Goal: Transaction & Acquisition: Purchase product/service

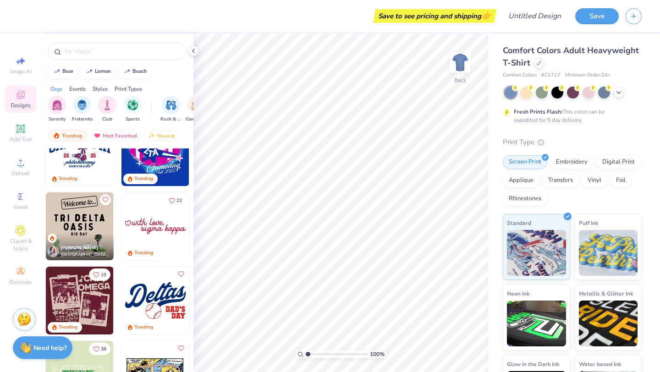
scroll to position [861, 0]
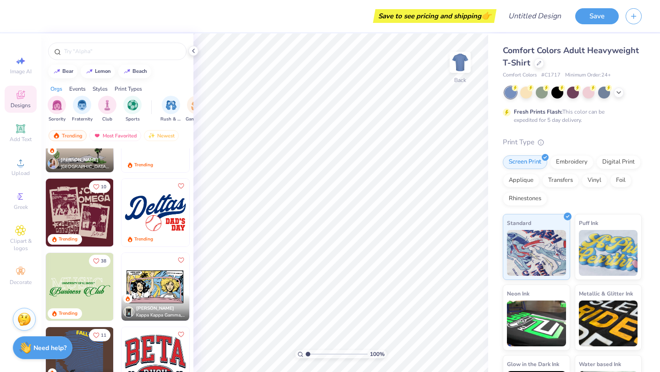
click at [166, 216] on img at bounding box center [155, 213] width 68 height 68
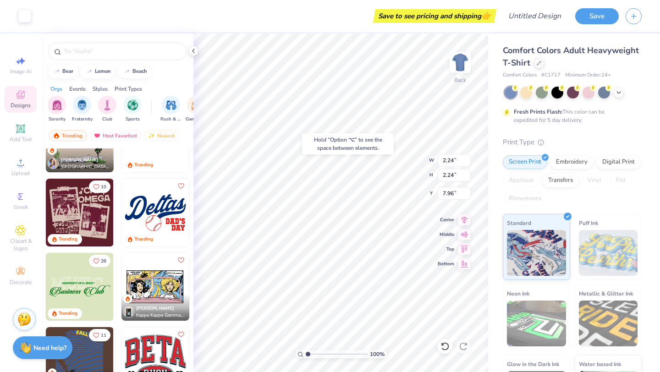
type input "7.96"
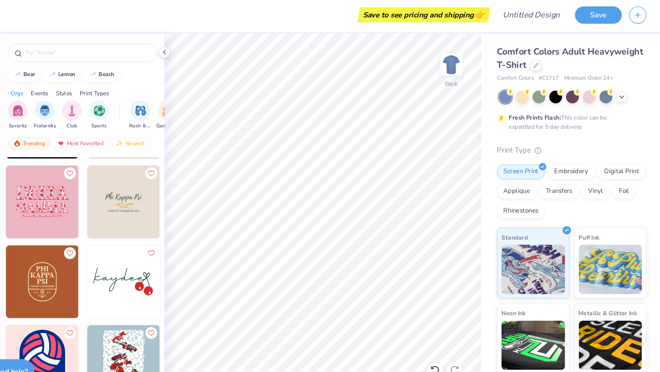
scroll to position [3602, 0]
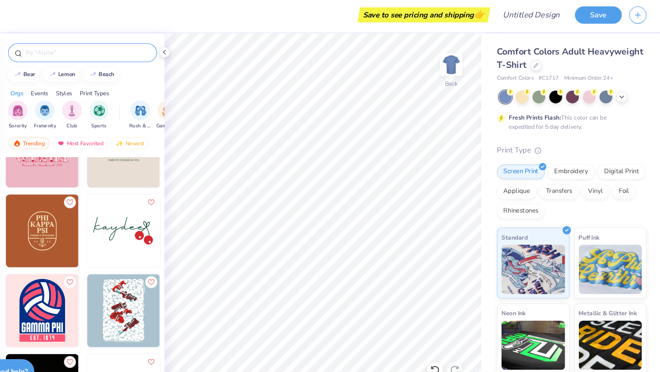
click at [157, 50] on input "text" at bounding box center [121, 51] width 117 height 9
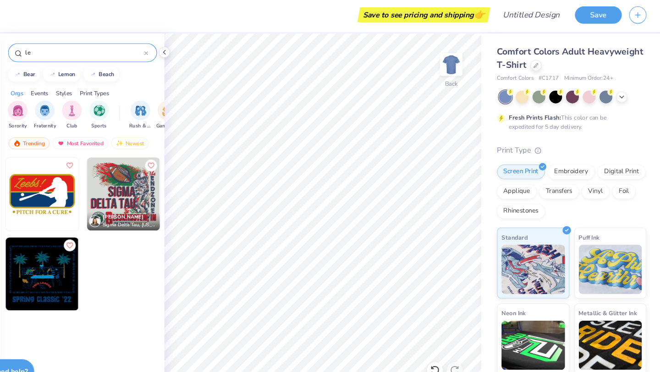
type input "l"
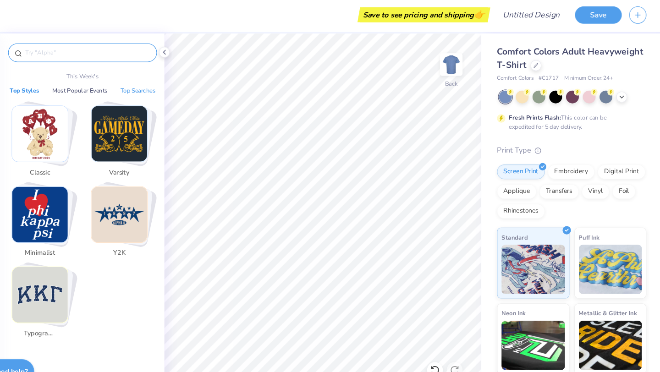
click at [162, 85] on button "Top Searches" at bounding box center [169, 86] width 38 height 9
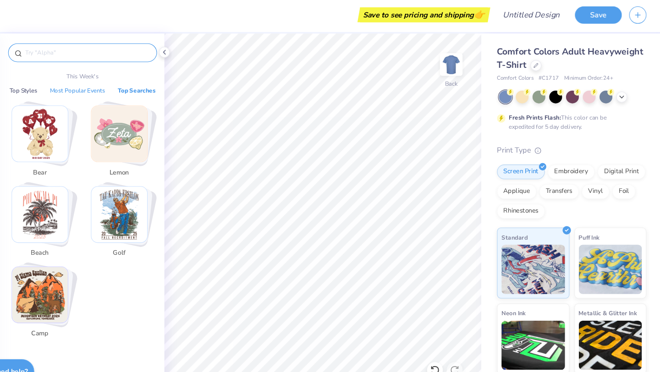
click at [119, 88] on button "Most Popular Events" at bounding box center [112, 86] width 57 height 9
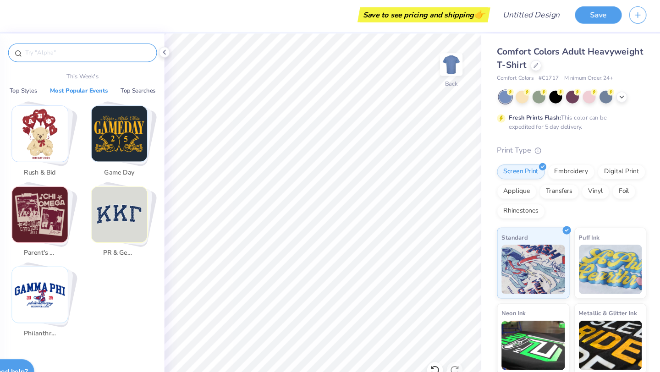
click at [79, 271] on img "Stack Card Button Philanthropy" at bounding box center [78, 277] width 52 height 52
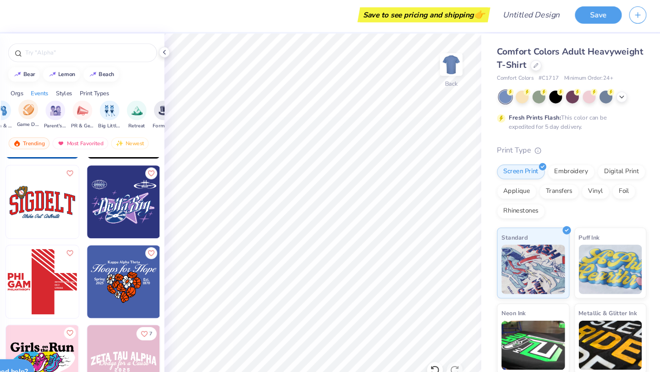
scroll to position [0, 121]
click at [100, 113] on div "Game Day" at bounding box center [99, 108] width 21 height 27
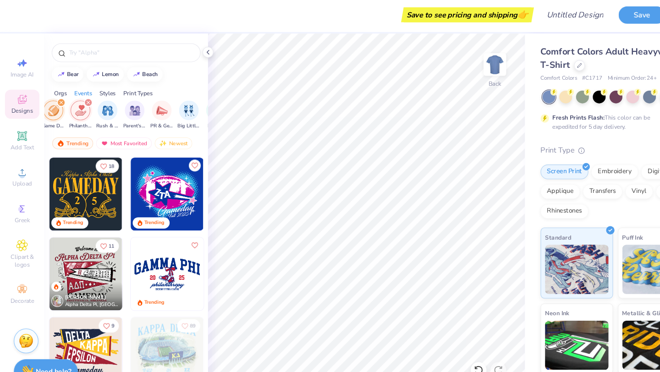
click at [82, 97] on icon "filter for Philanthropy" at bounding box center [82, 98] width 4 height 4
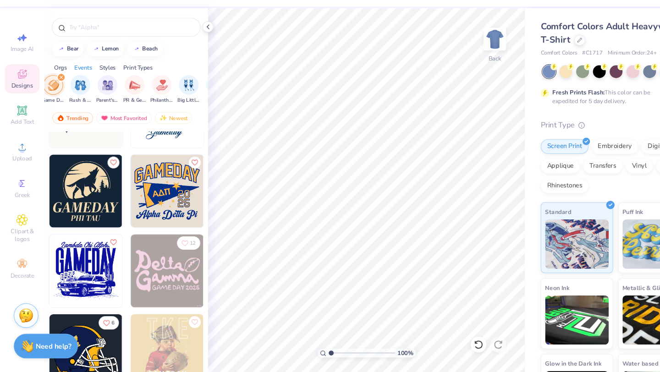
scroll to position [4055, 0]
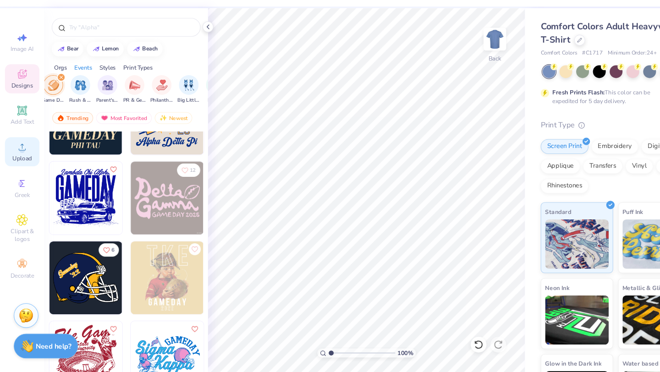
click at [27, 163] on div "Upload" at bounding box center [21, 166] width 32 height 27
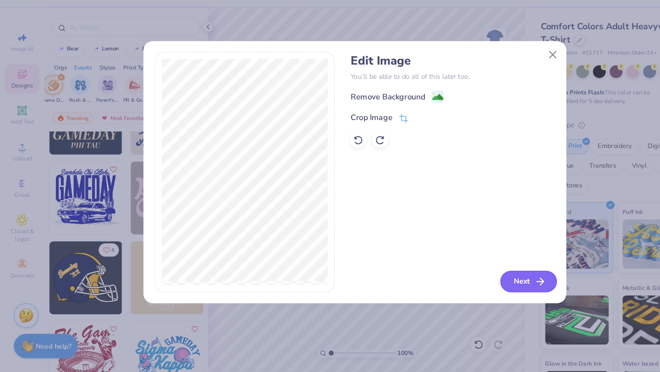
click at [480, 292] on button "Next" at bounding box center [491, 288] width 53 height 20
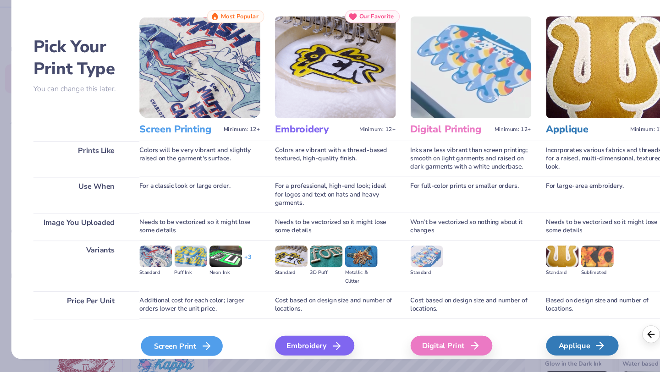
click at [179, 349] on div "Screen Print" at bounding box center [169, 347] width 76 height 18
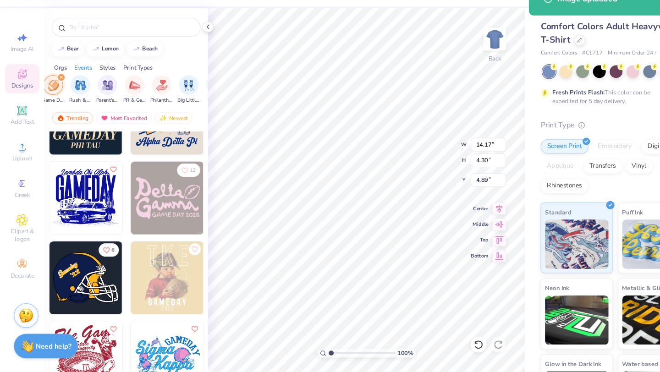
type input "4.89"
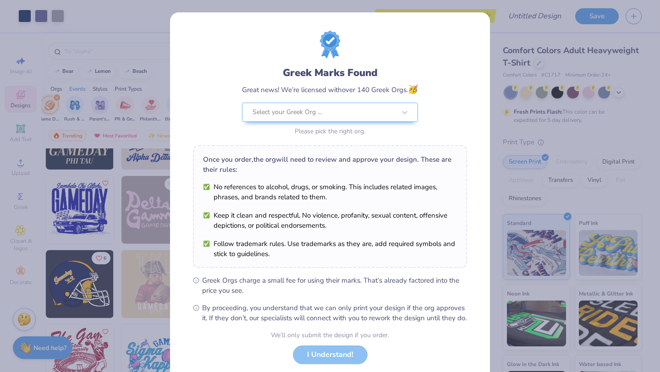
click at [518, 121] on div "Greek Marks Found Great news! We’re licensed with over 140 Greek Orgs. 🥳 Select…" at bounding box center [330, 186] width 660 height 372
click at [331, 363] on div "We’ll only submit the design if you order. I Understand! No Greek marks in your…" at bounding box center [330, 359] width 118 height 58
click at [332, 367] on div "We’ll only submit the design if you order. I Understand! No Greek marks in your…" at bounding box center [330, 359] width 118 height 58
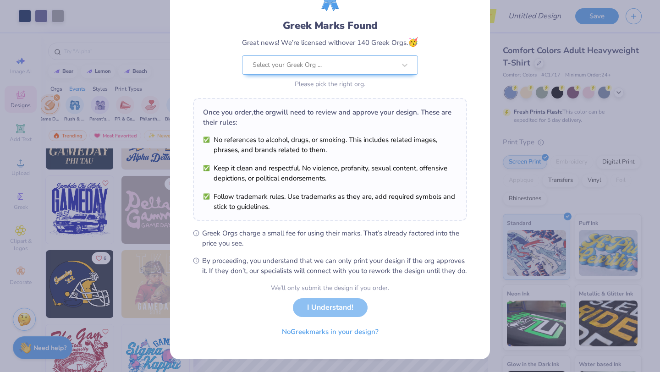
click at [323, 312] on div "We’ll only submit the design if you order. I Understand! No Greek marks in your…" at bounding box center [330, 312] width 118 height 58
click at [320, 312] on div "We’ll only submit the design if you order. I Understand! No Greek marks in your…" at bounding box center [330, 312] width 118 height 58
click at [309, 308] on div "We’ll only submit the design if you order. I Understand! No Greek marks in your…" at bounding box center [330, 312] width 118 height 58
click at [372, 59] on div at bounding box center [323, 65] width 143 height 12
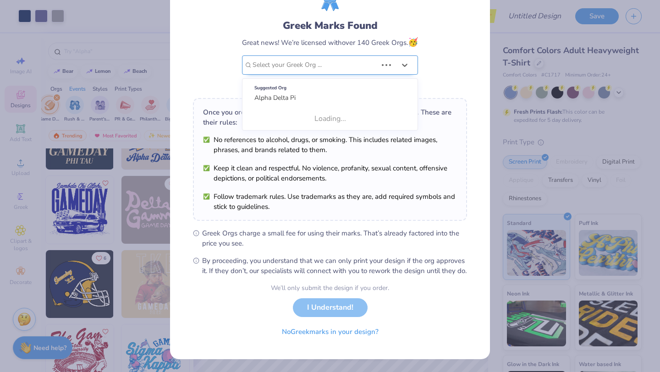
scroll to position [0, 0]
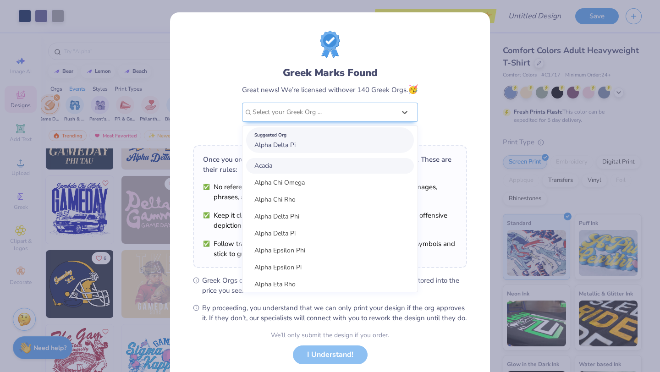
click at [343, 138] on div "Suggested Org" at bounding box center [329, 135] width 151 height 10
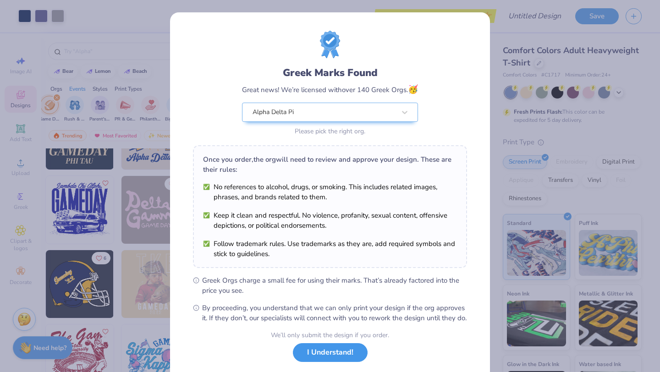
click at [327, 362] on button "I Understand!" at bounding box center [330, 352] width 75 height 19
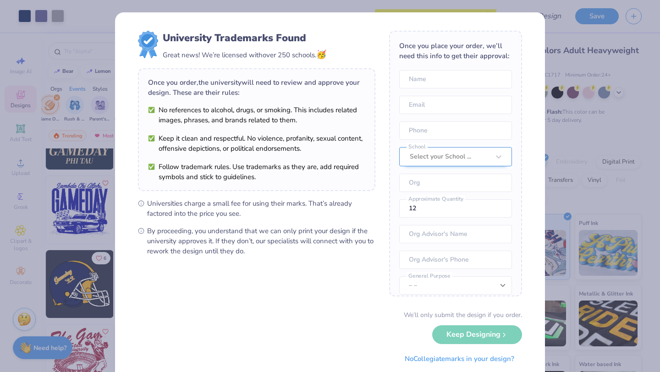
click at [487, 158] on div "Select your School ..." at bounding box center [455, 156] width 113 height 19
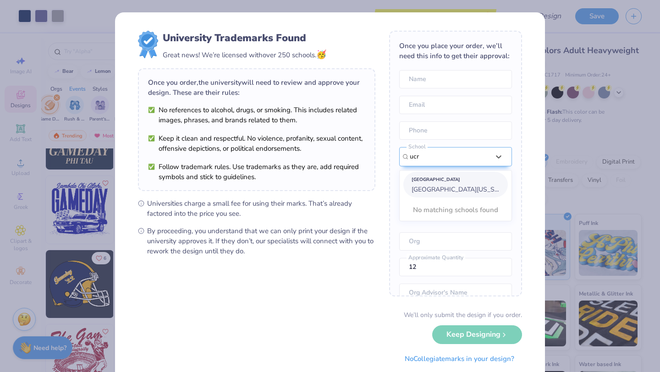
click at [457, 184] on div "[GEOGRAPHIC_DATA]" at bounding box center [455, 180] width 88 height 10
type input "ucr"
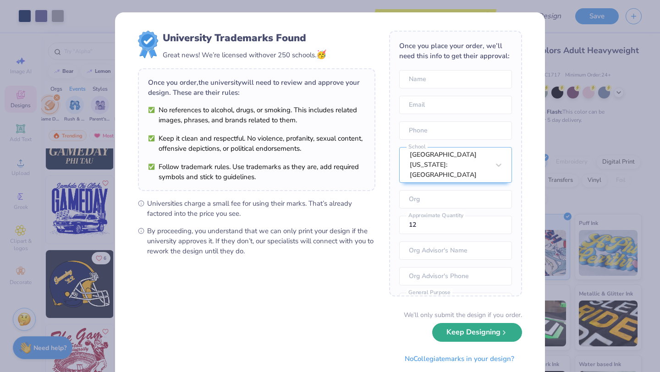
click at [458, 331] on button "Keep Designing" at bounding box center [477, 332] width 90 height 19
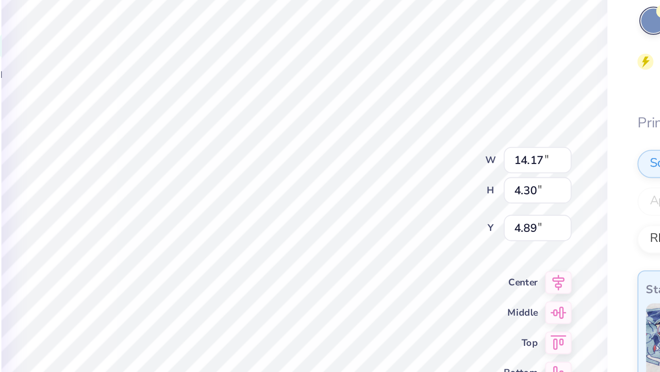
type input "3.00"
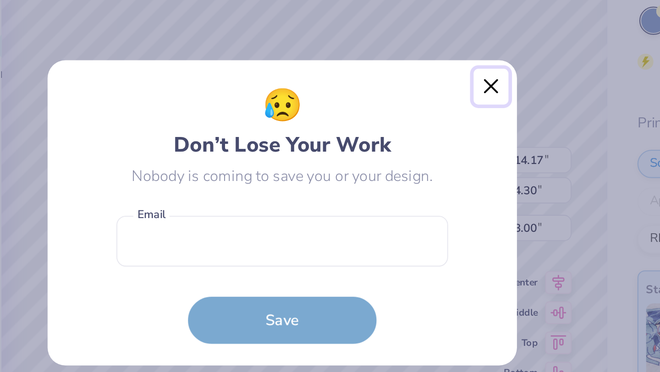
click at [427, 124] on button "Close" at bounding box center [431, 124] width 17 height 17
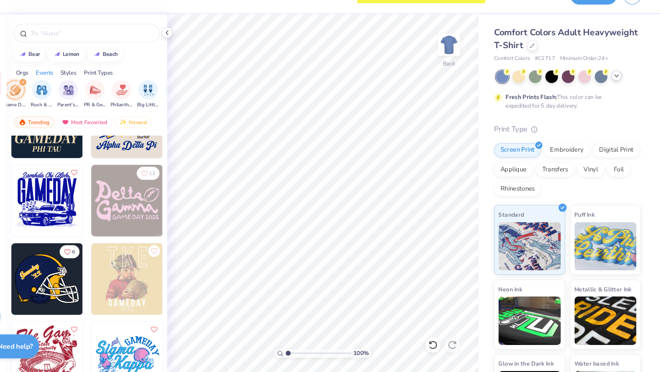
click at [620, 90] on icon at bounding box center [618, 91] width 7 height 7
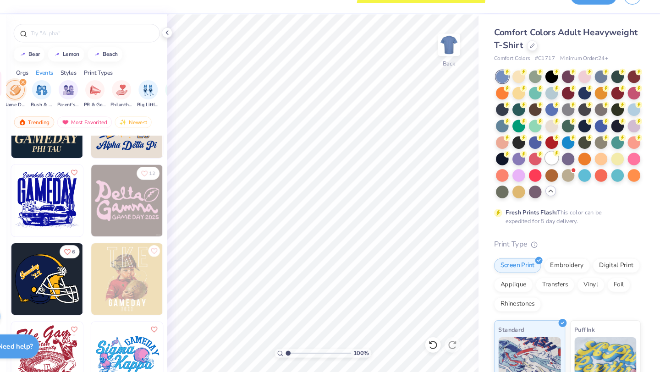
click at [554, 171] on div at bounding box center [557, 170] width 12 height 12
click at [556, 200] on polyline at bounding box center [556, 201] width 4 height 2
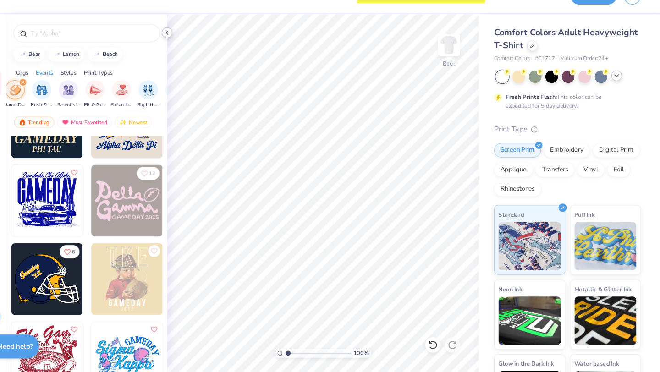
click at [192, 52] on icon at bounding box center [193, 50] width 7 height 7
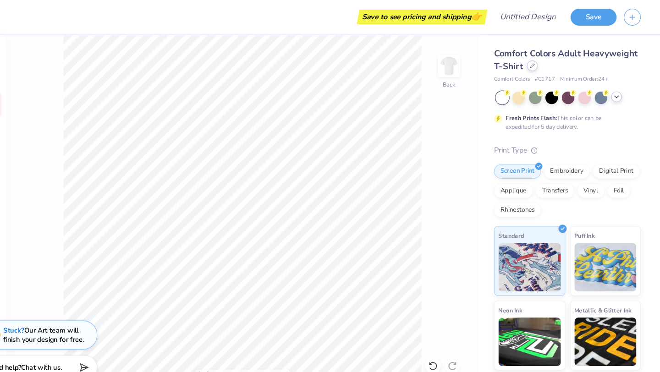
click at [536, 63] on icon at bounding box center [538, 62] width 5 height 5
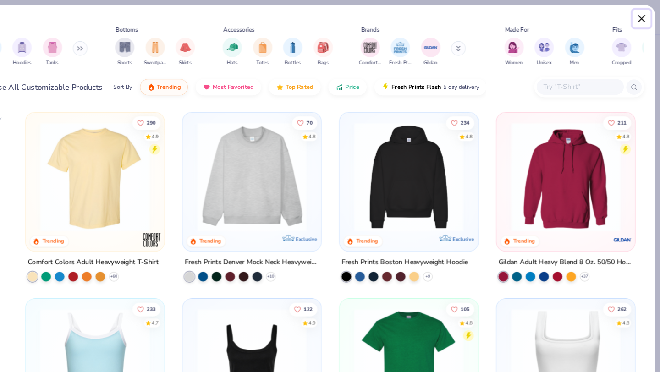
click at [641, 20] on button "Close" at bounding box center [642, 17] width 17 height 17
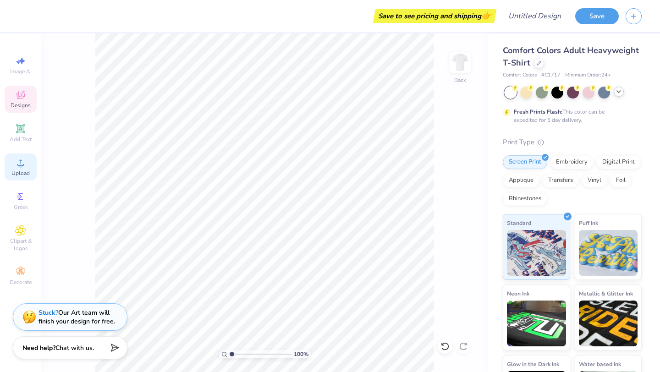
click at [25, 161] on icon at bounding box center [20, 162] width 11 height 11
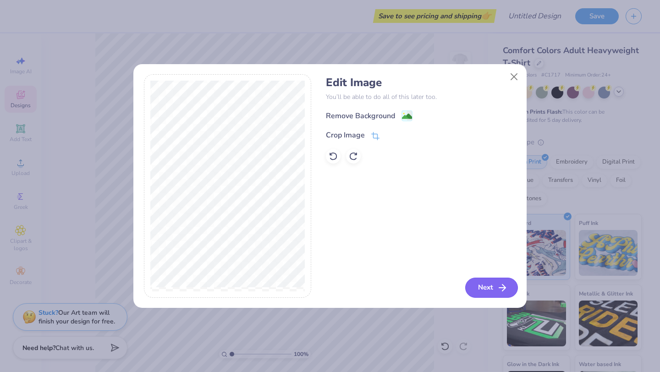
click at [485, 284] on button "Next" at bounding box center [491, 288] width 53 height 20
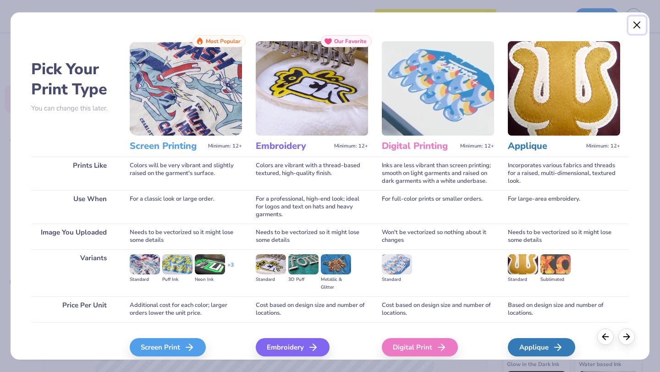
click at [633, 21] on button "Close" at bounding box center [636, 24] width 17 height 17
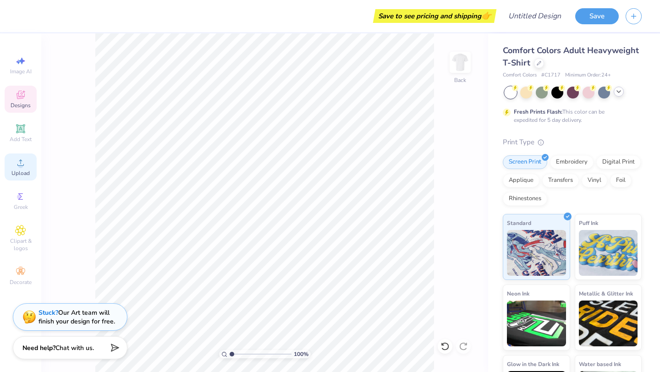
click at [13, 171] on span "Upload" at bounding box center [20, 173] width 18 height 7
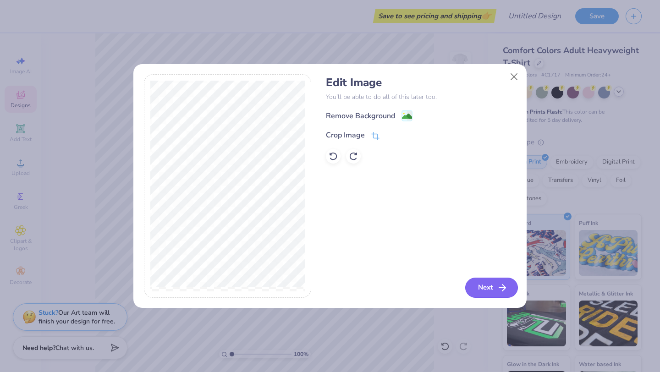
click at [497, 285] on icon "button" at bounding box center [502, 287] width 11 height 11
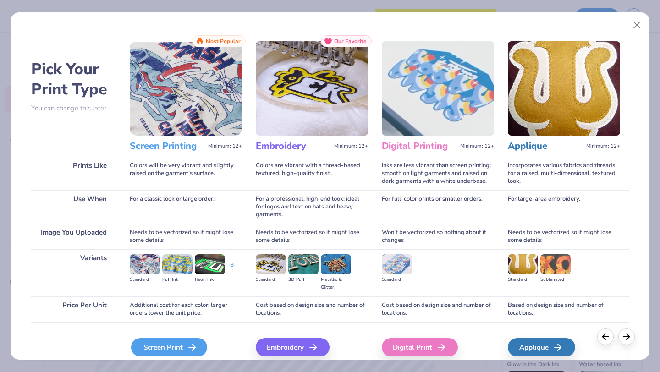
click at [163, 350] on div "Screen Print" at bounding box center [169, 347] width 76 height 18
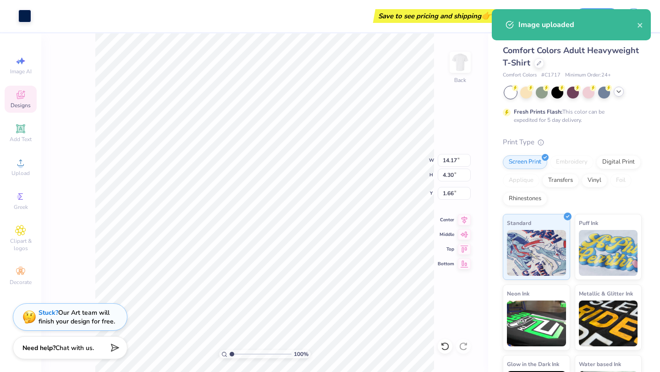
type input "1.66"
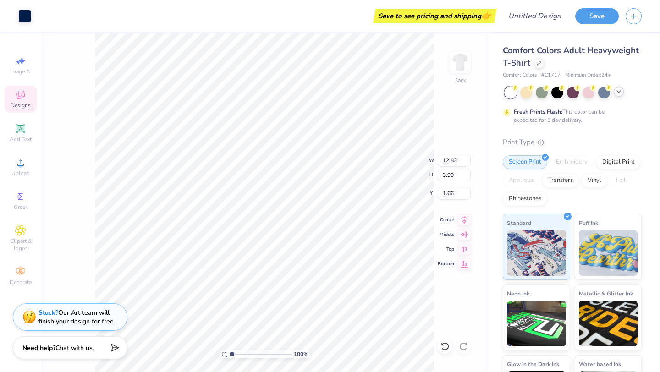
type input "12.83"
type input "3.90"
type input "1.63"
click at [21, 134] on div "Add Text" at bounding box center [21, 133] width 32 height 27
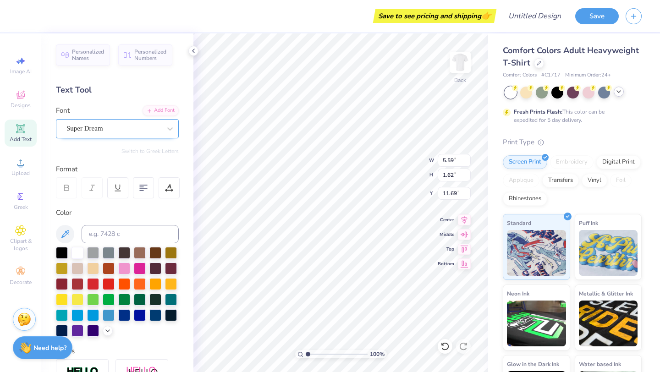
click at [110, 124] on div "Super Dream" at bounding box center [114, 128] width 96 height 14
click at [145, 122] on div at bounding box center [113, 128] width 94 height 12
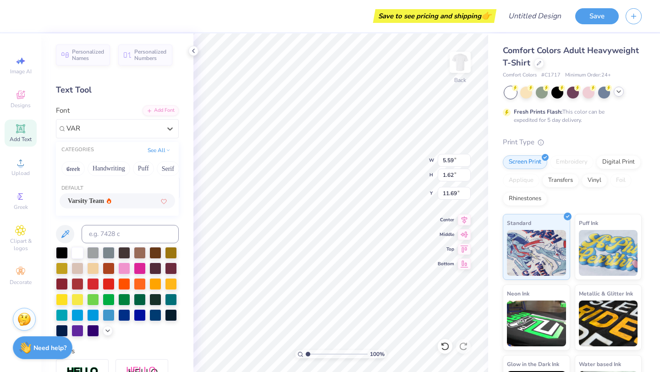
click at [104, 202] on span "Varsity Team" at bounding box center [86, 201] width 36 height 10
type input "VAR"
type input "5.55"
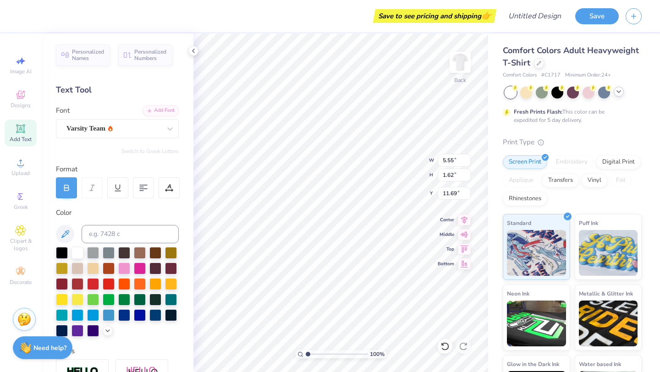
type textarea "X"
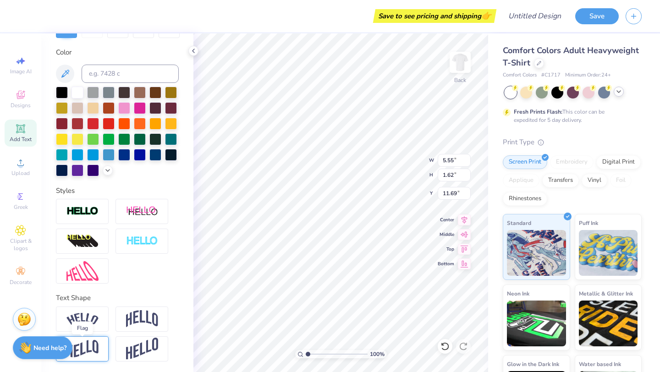
type textarea "RIVERSIDE"
click at [94, 350] on img at bounding box center [82, 349] width 32 height 18
click at [108, 335] on icon at bounding box center [106, 337] width 5 height 5
click at [88, 352] on img at bounding box center [82, 349] width 32 height 18
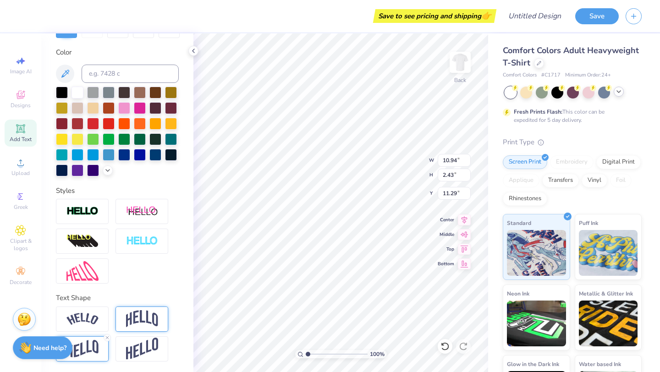
type input "3.00"
type input "4.95"
type input "1.10"
type input "4.33"
click at [141, 319] on img at bounding box center [142, 318] width 32 height 17
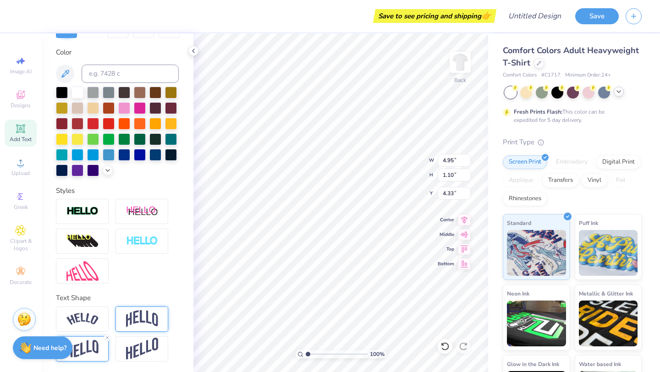
type input "1.76"
type input "4.00"
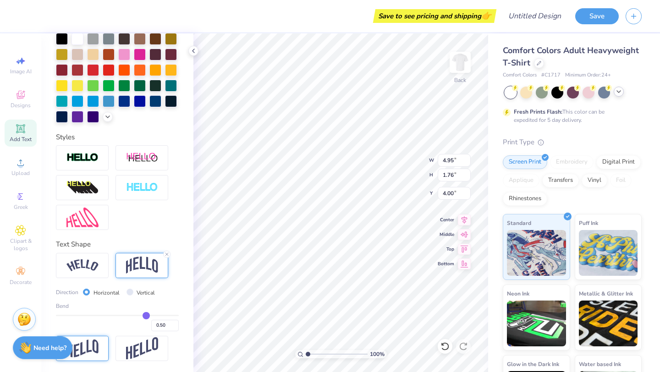
click at [96, 347] on img at bounding box center [82, 348] width 32 height 18
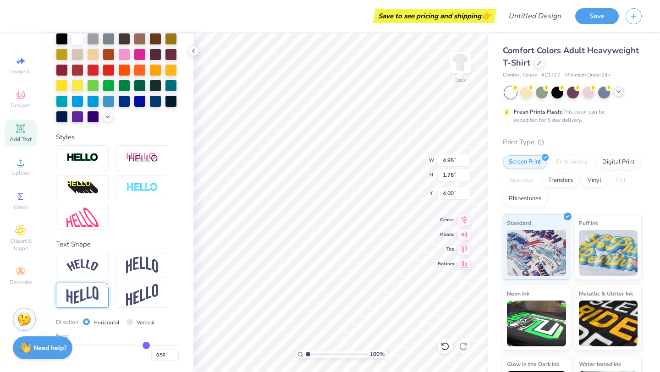
type input "1.10"
type input "4.33"
type input "0.51"
type input "0.5"
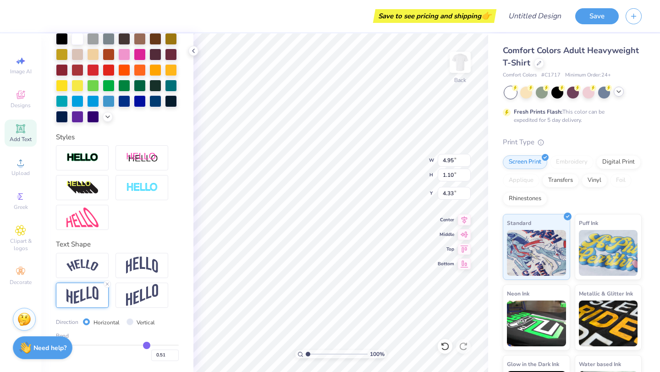
type input "0.50"
type input "0.49"
type input "0.46"
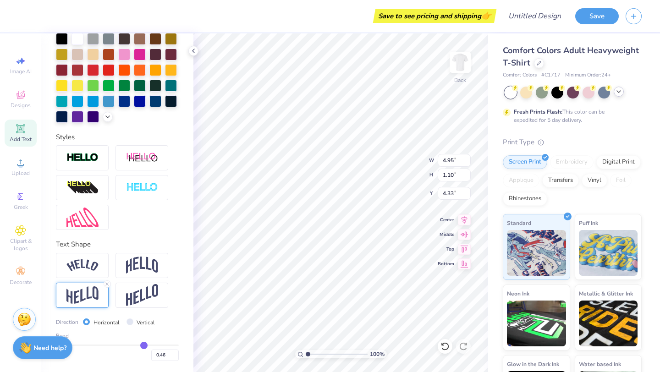
type input "0.43"
type input "0.41"
type input "0.38"
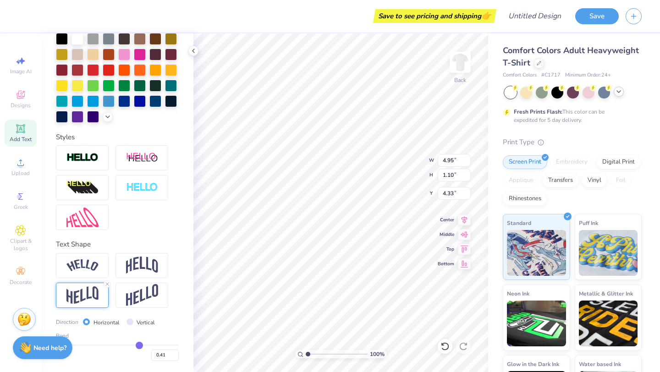
type input "0.38"
type input "0.36"
type input "0.34"
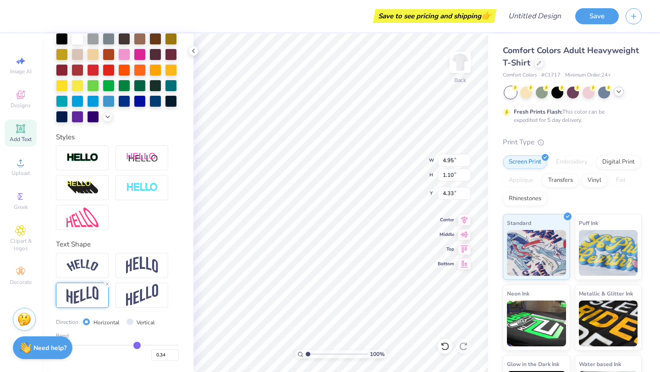
type input "0.32"
type input "0.29"
type input "0.26"
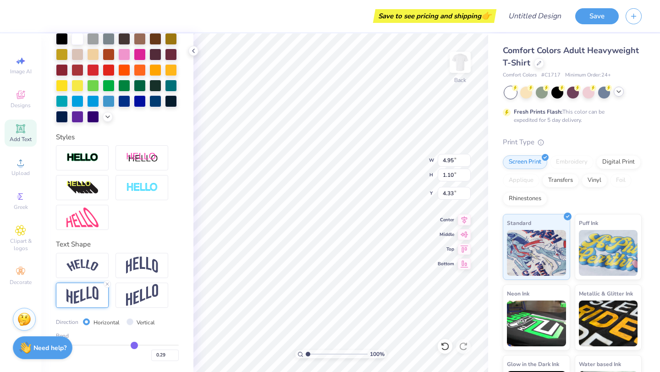
type input "0.26"
type input "0.22"
type input "0.19"
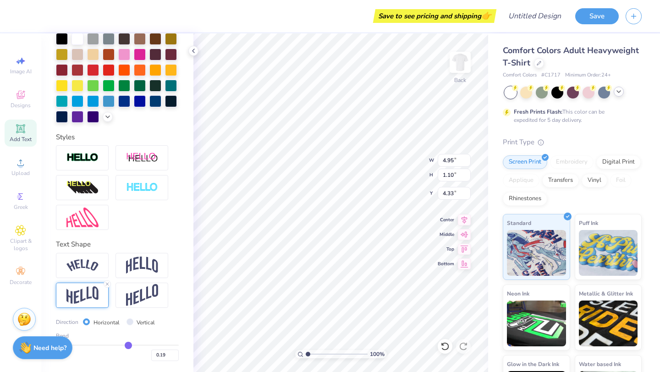
type input "0.16"
type input "0.13"
type input "0.1"
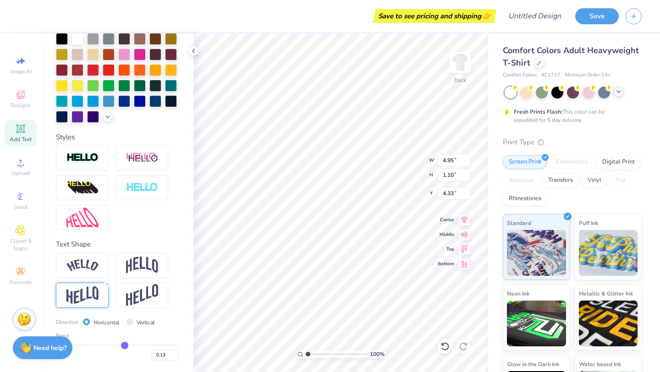
type input "0.10"
type input "0.06"
type input "0.03"
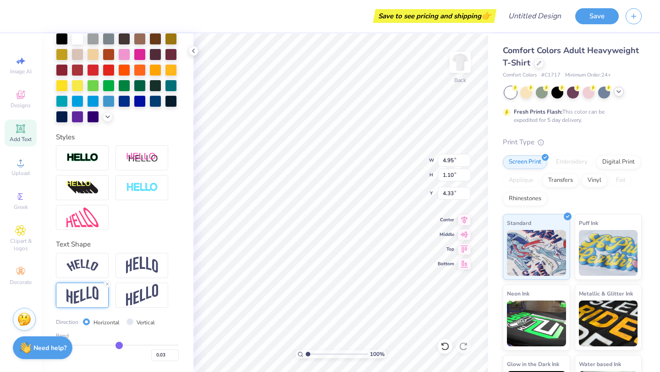
type input "0"
type input "0.00"
type input "-0.02"
type input "-0.04"
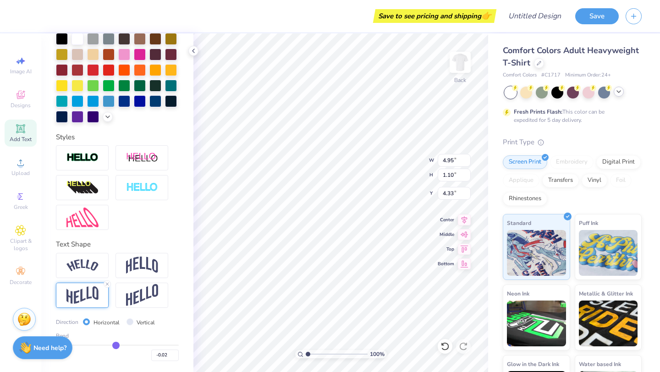
type input "-0.04"
type input "-0.06"
type input "-0.07"
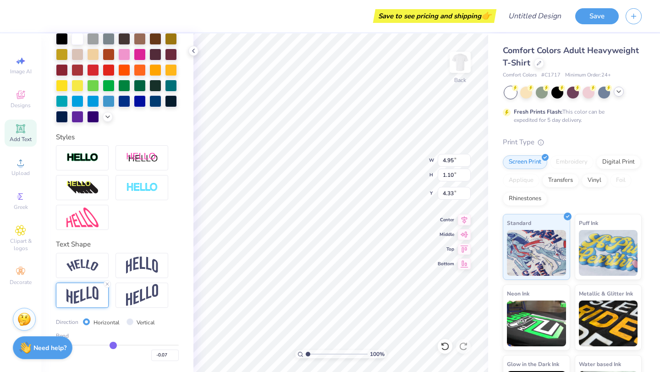
type input "-0.09"
type input "-0.1"
type input "-0.10"
type input "-0.11"
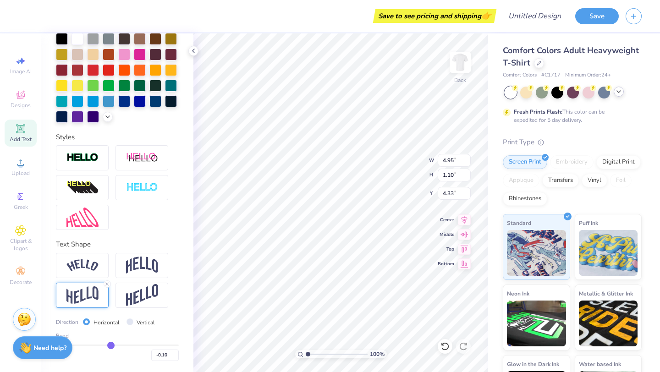
type input "-0.11"
type input "-0.12"
drag, startPoint x: 147, startPoint y: 344, endPoint x: 110, endPoint y: 344, distance: 36.7
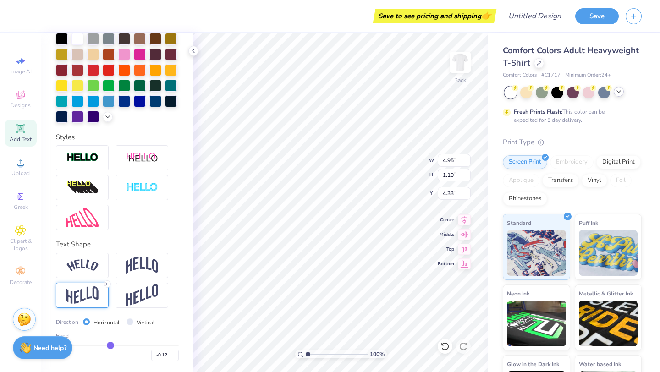
click at [110, 345] on input "range" at bounding box center [117, 345] width 123 height 1
type input "0.82"
type input "4.47"
type input "-0.14"
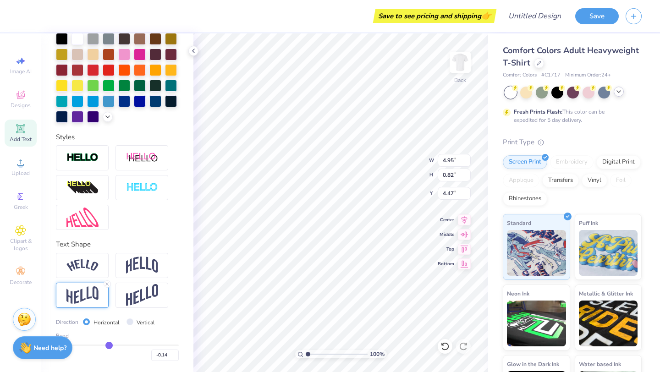
type input "-0.17"
type input "-0.23"
type input "-0.28"
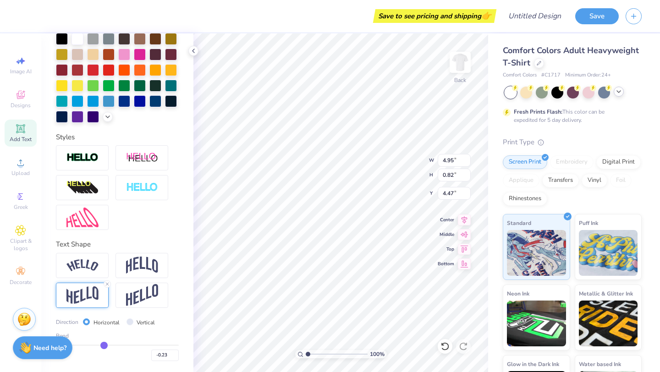
type input "-0.28"
type input "-0.32"
type input "-0.37"
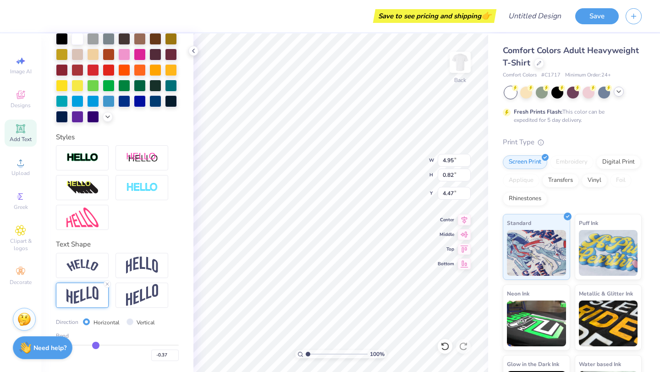
type input "-0.4"
type input "-0.40"
type input "-0.42"
type input "-0.44"
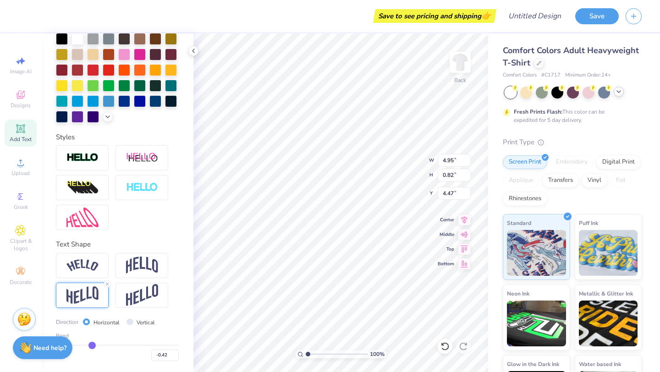
type input "-0.44"
type input "-0.3"
type input "-0.30"
type input "1.06"
type input "4.35"
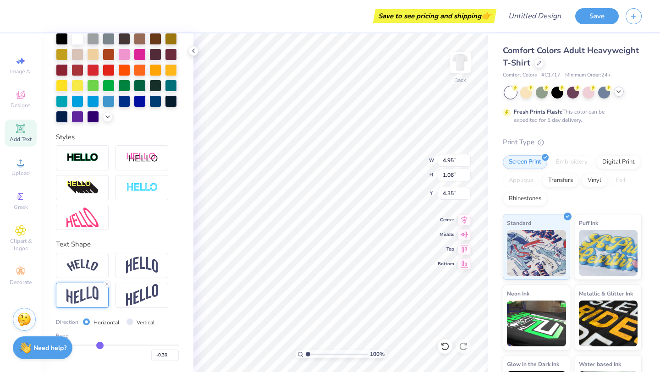
type input "-0.28"
type input "-0.26"
type input "-0.25"
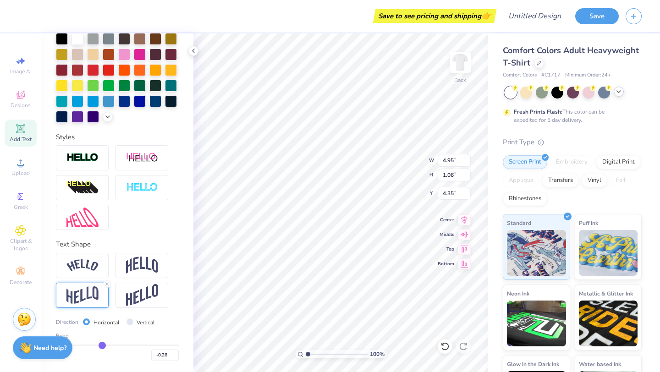
type input "-0.25"
type input "-0.24"
type input "-0.23"
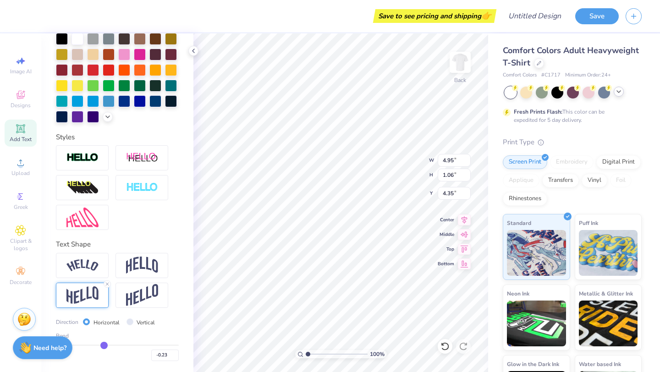
type input "-0.22"
drag, startPoint x: 110, startPoint y: 344, endPoint x: 104, endPoint y: 344, distance: 6.0
type input "-0.22"
click at [104, 345] on input "range" at bounding box center [117, 345] width 123 height 1
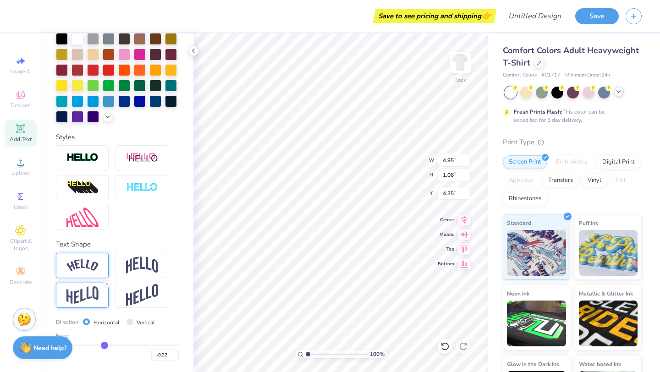
type input "0.89"
type input "4.43"
click at [153, 263] on img at bounding box center [142, 265] width 32 height 17
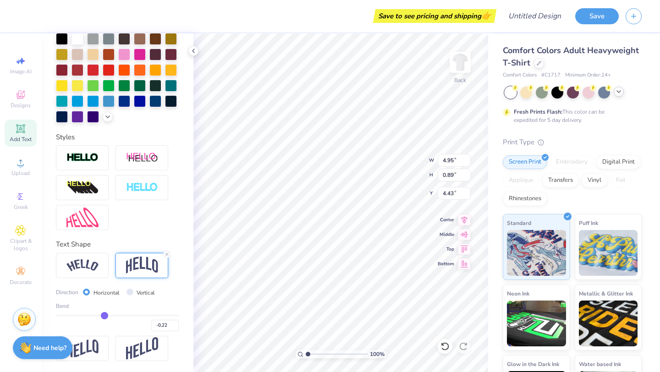
type input "1.17"
type input "4.29"
type input "-0.23"
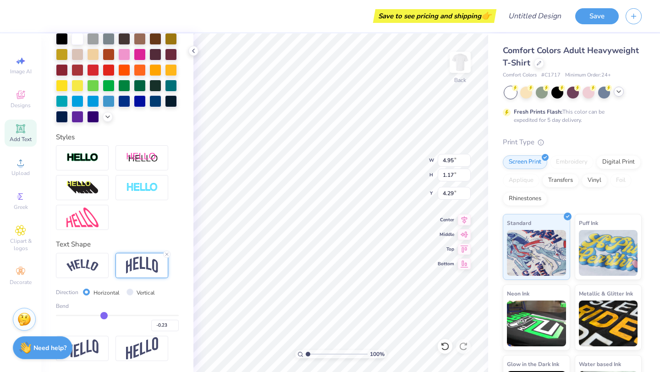
type input "-0.22"
type input "-0.21"
type input "-0.19"
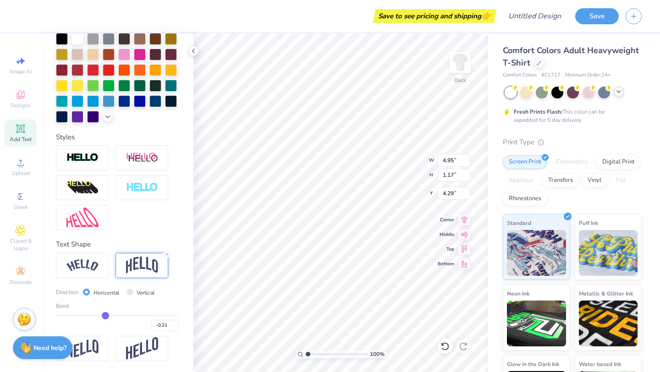
type input "-0.19"
type input "-0.18"
type input "-0.16"
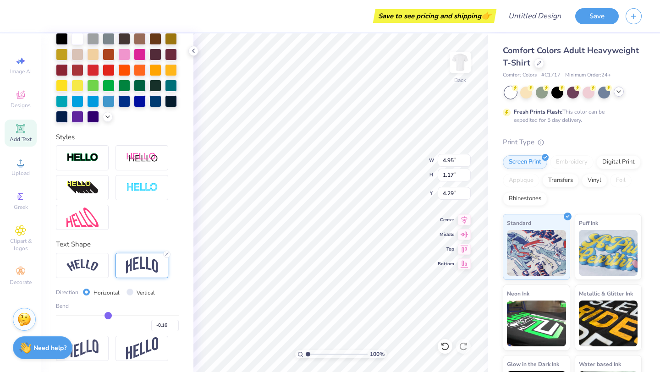
type input "-0.14"
type input "-0.13"
type input "-0.12"
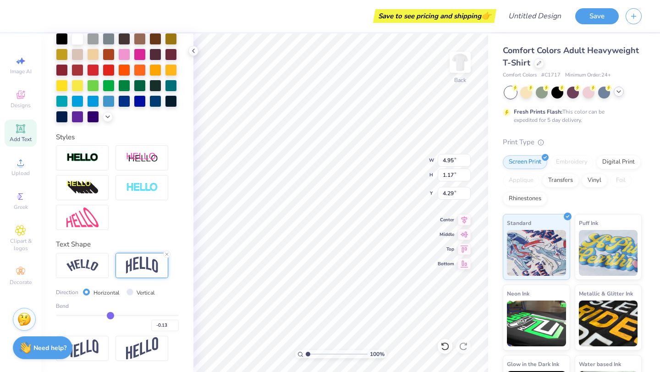
type input "-0.12"
type input "-0.1"
type input "-0.10"
type input "-0.09"
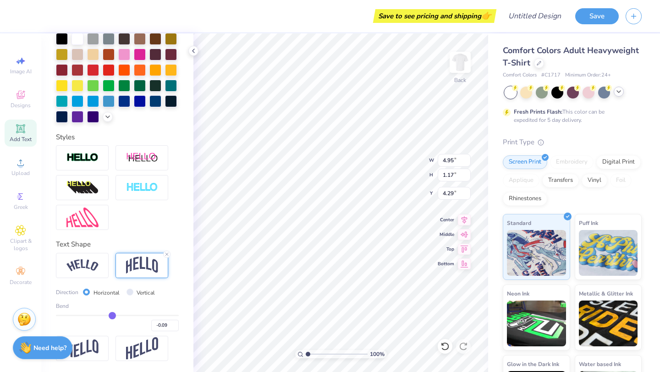
type input "-0.08"
type input "-0.06"
type input "-0.04"
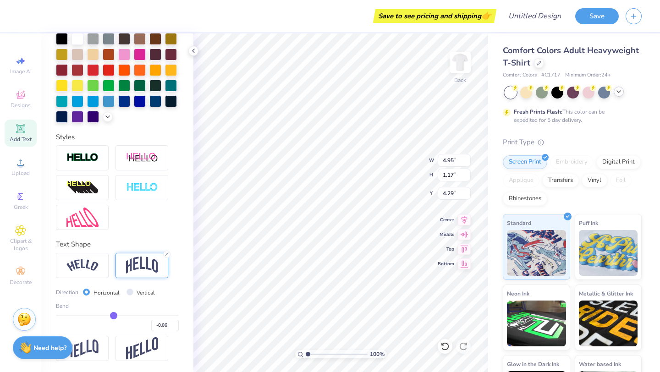
type input "-0.04"
type input "-0.02"
type input "0.02"
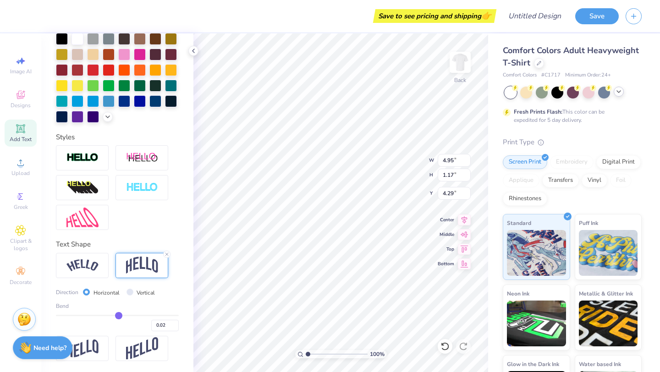
type input "0.03"
type input "0.04"
type input "0.05"
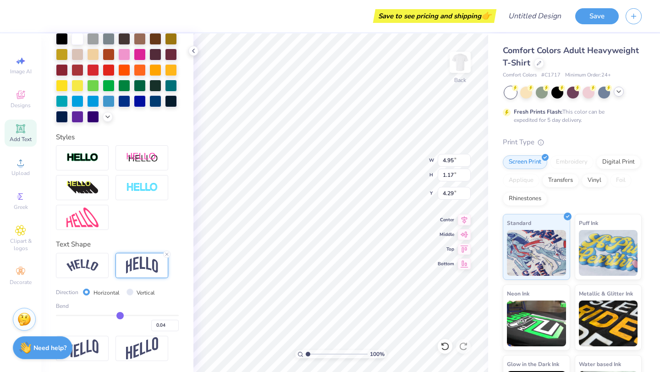
type input "0.05"
type input "0.06"
type input "0.07"
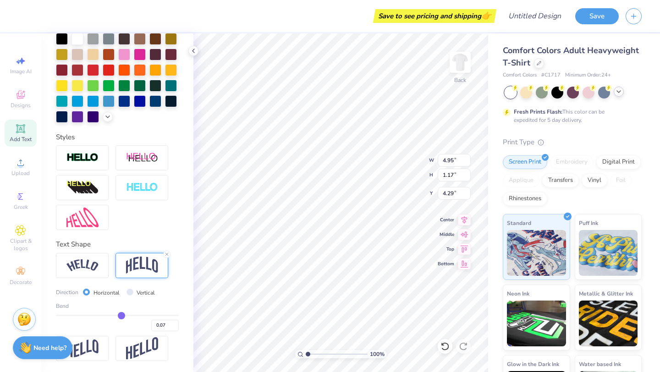
type input "0.08"
type input "0.09"
type input "0.1"
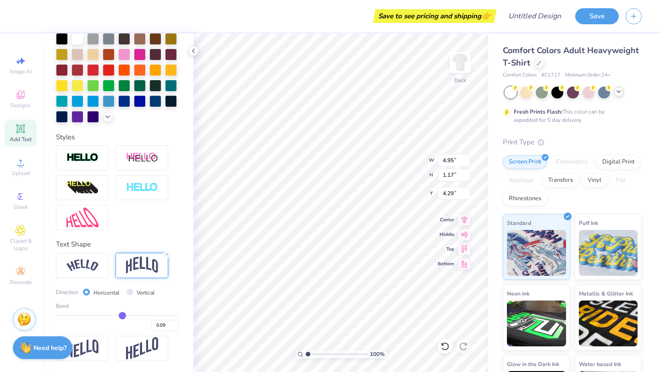
type input "0.10"
type input "0.11"
type input "0.12"
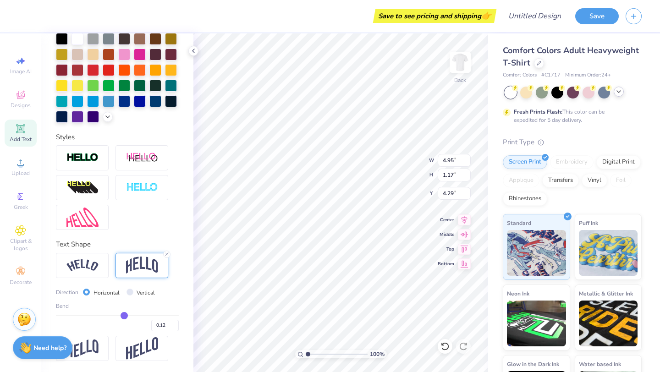
type input "0.13"
type input "0.14"
drag, startPoint x: 104, startPoint y: 315, endPoint x: 125, endPoint y: 315, distance: 21.5
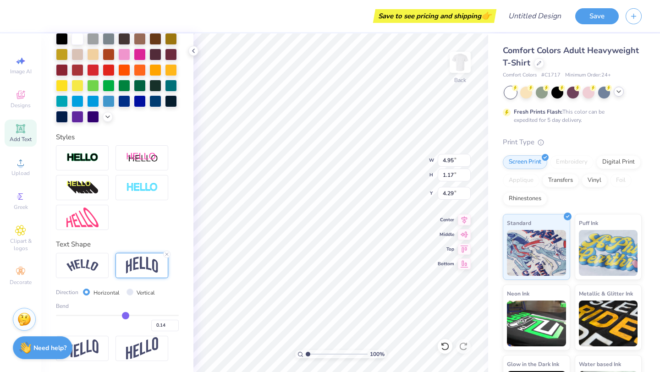
type input "0.14"
click at [125, 315] on input "range" at bounding box center [117, 315] width 123 height 1
type input "1.01"
type input "4.37"
type input "0.09"
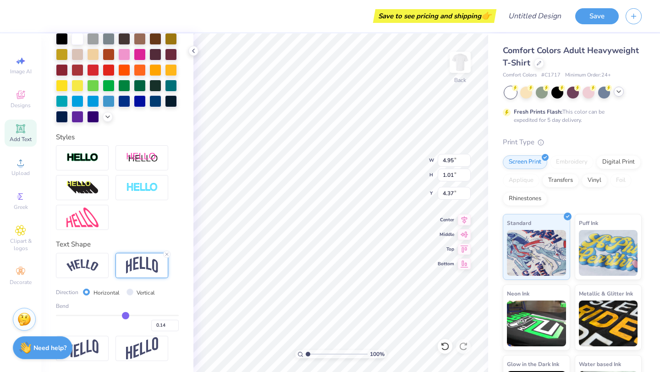
type input "0.09"
type input "0.1"
type input "0.10"
type input "0.11"
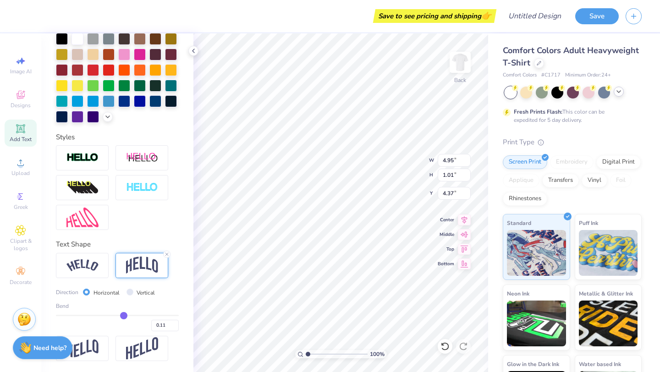
type input "0.12"
type input "0.15"
type input "0.17"
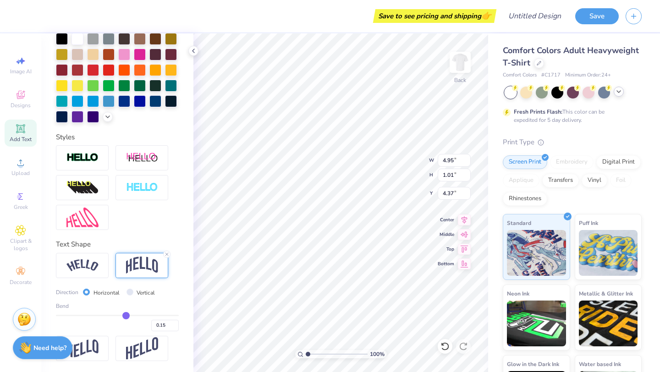
type input "0.17"
type input "0.19"
type input "0.21"
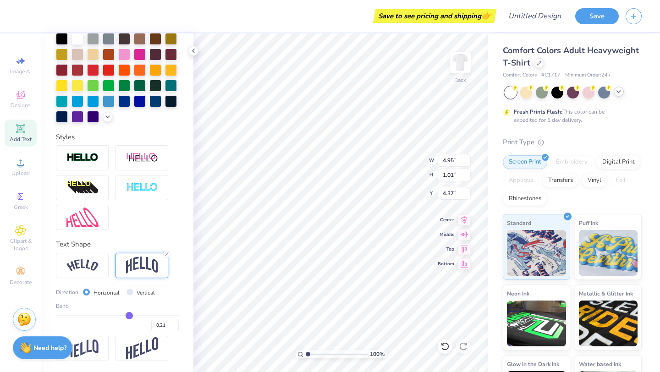
type input "0.23"
type input "0.24"
drag, startPoint x: 122, startPoint y: 314, endPoint x: 134, endPoint y: 314, distance: 11.5
click at [134, 315] on input "range" at bounding box center [117, 315] width 123 height 1
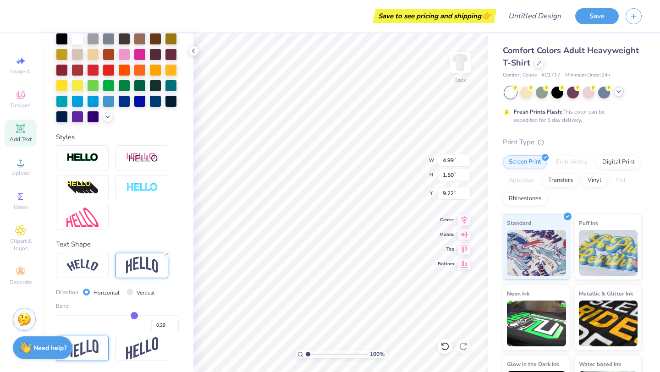
click at [90, 351] on img at bounding box center [82, 348] width 32 height 18
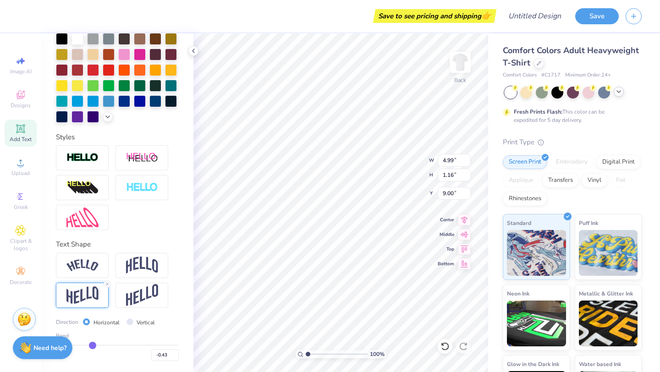
drag, startPoint x: 134, startPoint y: 345, endPoint x: 92, endPoint y: 342, distance: 41.9
click at [92, 345] on input "range" at bounding box center [117, 345] width 123 height 1
click at [153, 265] on img at bounding box center [142, 265] width 32 height 17
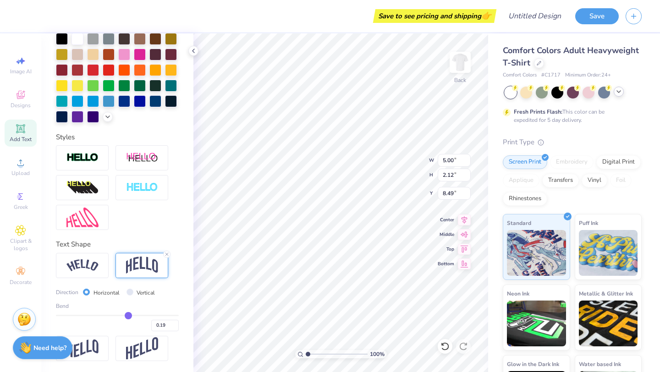
drag, startPoint x: 93, startPoint y: 314, endPoint x: 128, endPoint y: 315, distance: 34.8
click at [128, 315] on input "range" at bounding box center [117, 315] width 123 height 1
click at [90, 346] on img at bounding box center [82, 348] width 32 height 18
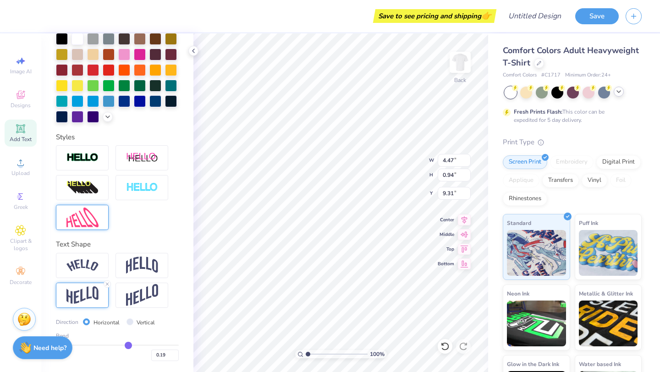
click at [93, 214] on img at bounding box center [82, 218] width 32 height 20
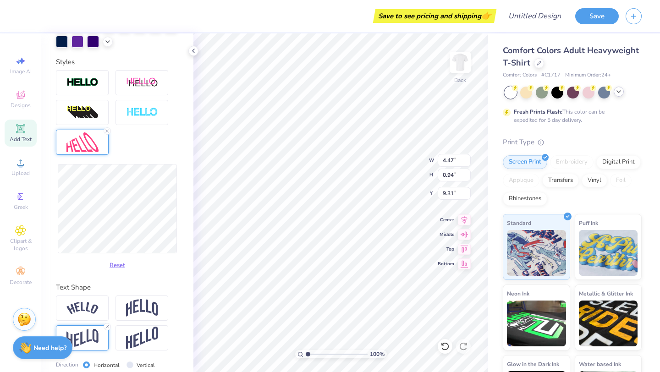
scroll to position [290, 0]
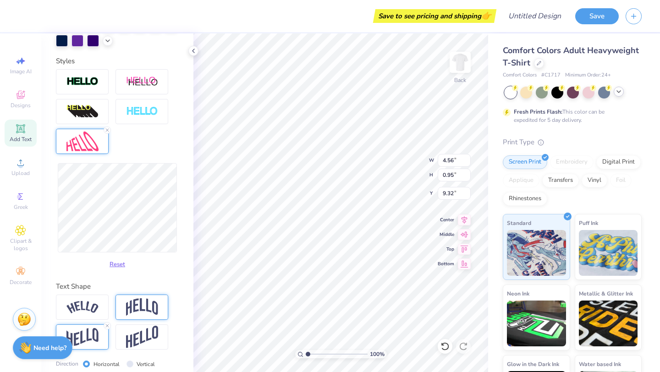
click at [128, 312] on img at bounding box center [142, 306] width 32 height 17
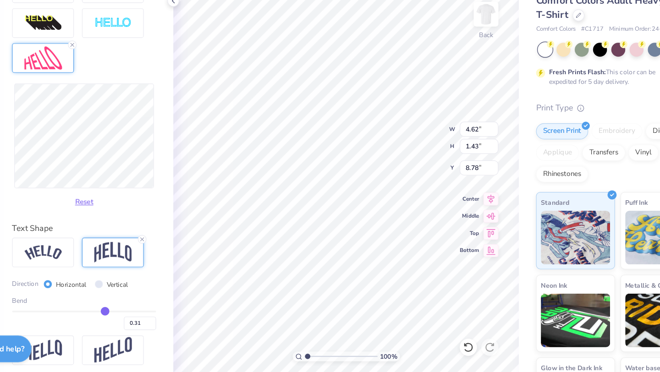
click at [135, 315] on input "range" at bounding box center [117, 315] width 123 height 1
click at [119, 220] on button "Reset" at bounding box center [117, 220] width 24 height 15
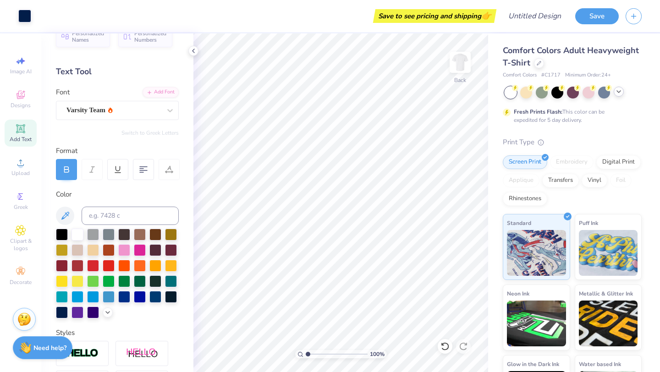
scroll to position [0, 0]
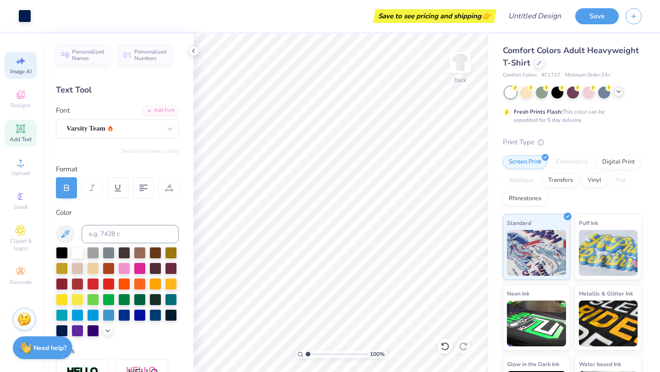
click at [30, 62] on div "Image AI" at bounding box center [21, 65] width 32 height 27
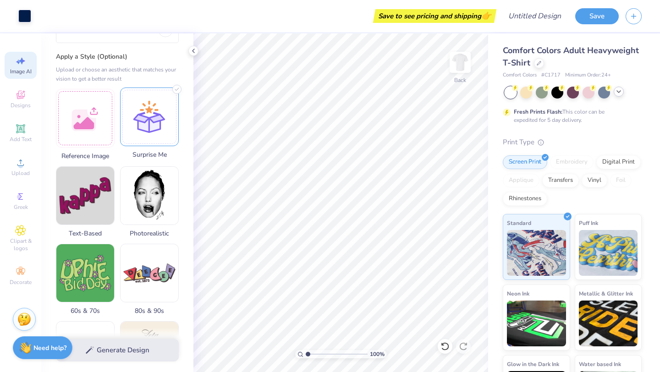
scroll to position [83, 0]
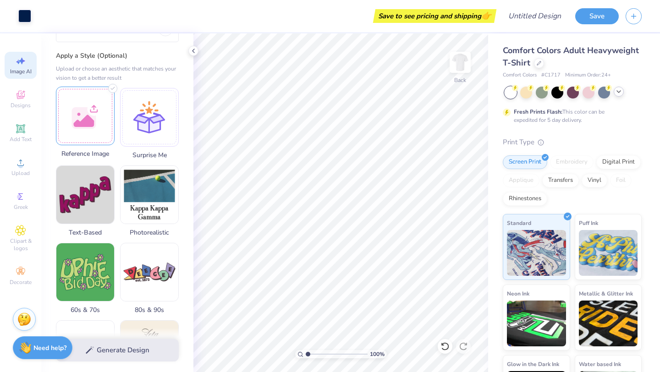
click at [80, 125] on div at bounding box center [85, 116] width 59 height 59
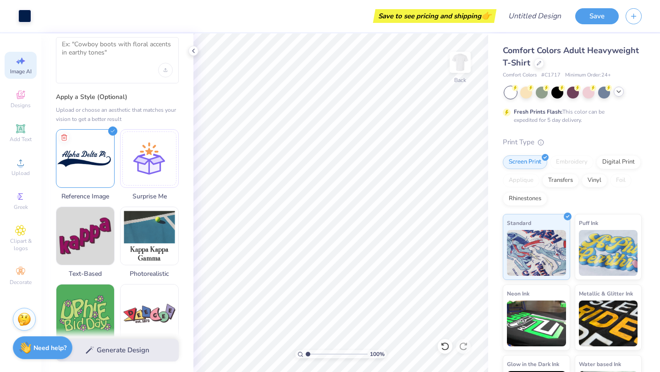
scroll to position [0, 0]
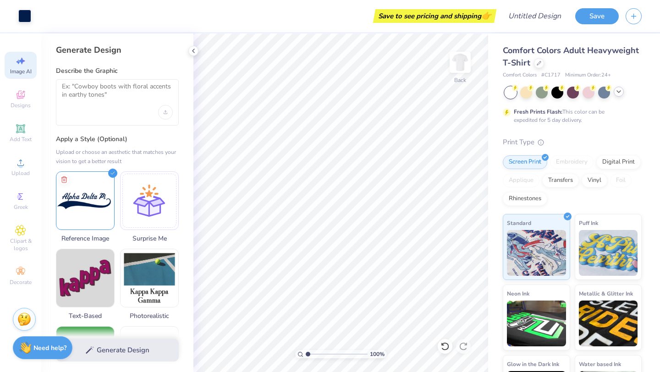
click at [133, 345] on div "Generate Design" at bounding box center [117, 350] width 152 height 44
click at [104, 355] on div "Generate Design" at bounding box center [117, 350] width 152 height 44
click at [119, 92] on textarea at bounding box center [117, 93] width 111 height 23
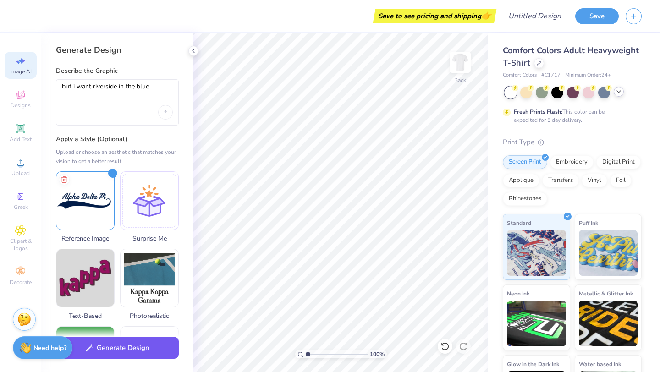
click at [120, 338] on button "Generate Design" at bounding box center [117, 348] width 123 height 22
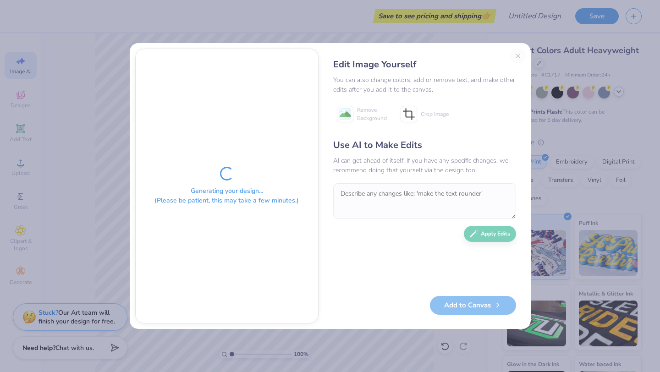
click at [518, 55] on div "Edit Image Yourself You can also change colors, add or remove text, and make ot…" at bounding box center [424, 186] width 201 height 275
click at [518, 56] on div "Edit Image Yourself You can also change colors, add or remove text, and make ot…" at bounding box center [424, 186] width 201 height 275
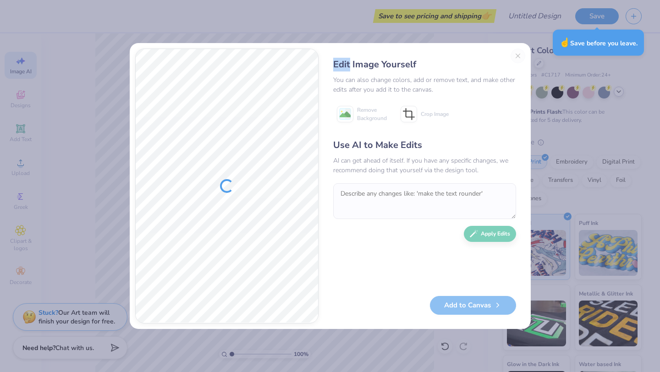
click at [522, 57] on div "Edit Image Yourself You can also change colors, add or remove text, and make ot…" at bounding box center [424, 186] width 201 height 275
click at [517, 57] on div "Edit Image Yourself You can also change colors, add or remove text, and make ot…" at bounding box center [424, 186] width 201 height 275
click at [548, 99] on div "Edit Image Yourself You can also change colors, add or remove text, and make ot…" at bounding box center [330, 186] width 660 height 372
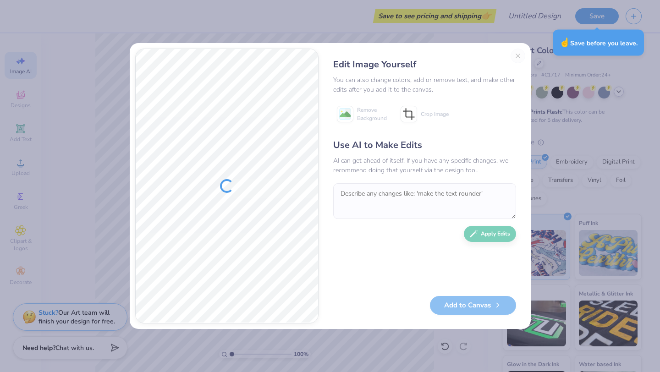
click at [519, 54] on div "Edit Image Yourself You can also change colors, add or remove text, and make ot…" at bounding box center [424, 186] width 201 height 275
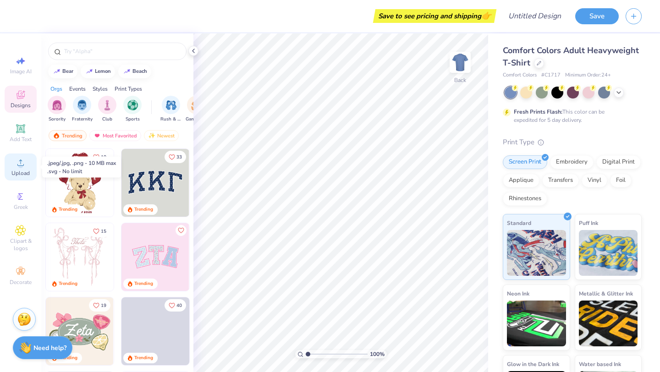
click at [19, 170] on span "Upload" at bounding box center [20, 173] width 18 height 7
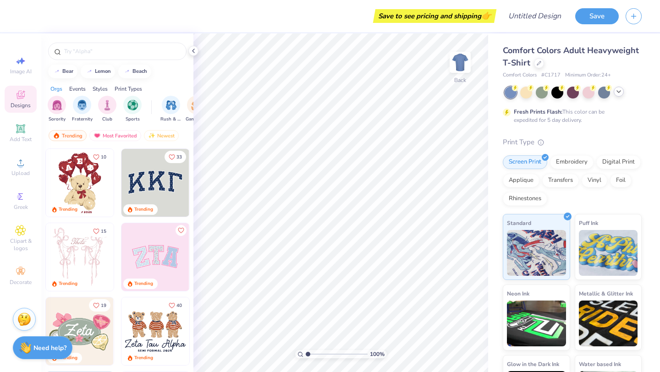
click at [617, 92] on icon at bounding box center [618, 91] width 7 height 7
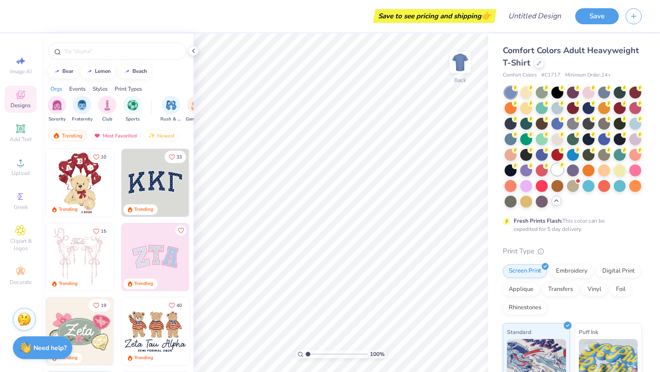
click at [552, 172] on div at bounding box center [557, 170] width 12 height 12
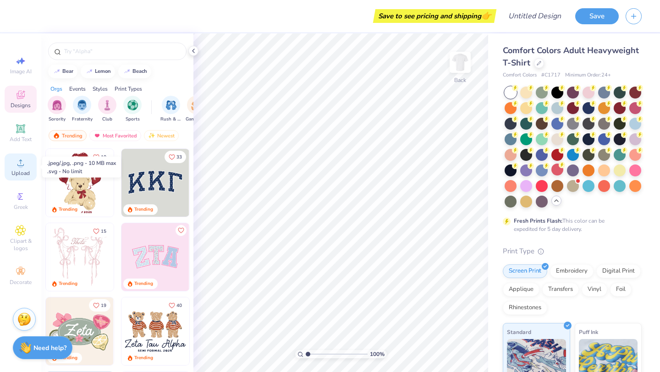
click at [16, 168] on div "Upload" at bounding box center [21, 166] width 32 height 27
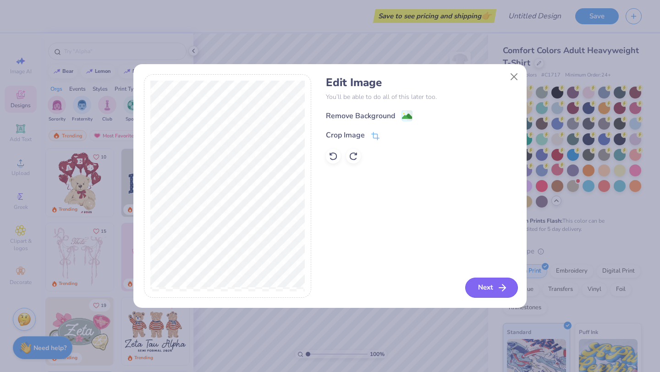
click at [494, 297] on button "Next" at bounding box center [491, 288] width 53 height 20
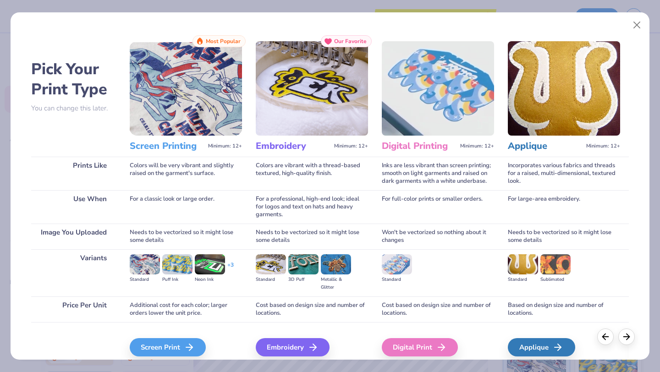
click at [494, 285] on div "Pick Your Print Type You can change this later. Prints Like Use When Image You …" at bounding box center [330, 203] width 598 height 336
click at [173, 344] on div "Screen Print" at bounding box center [169, 347] width 76 height 18
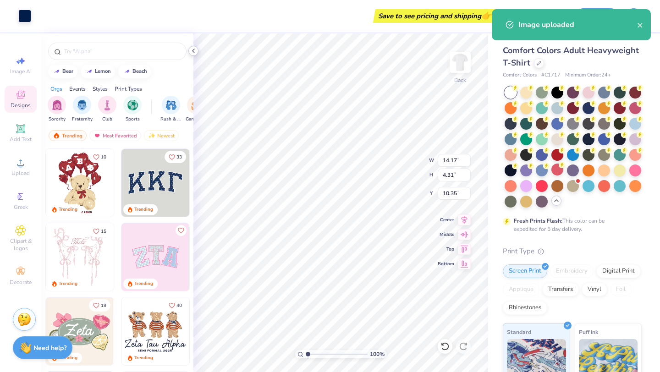
click at [195, 49] on icon at bounding box center [193, 50] width 7 height 7
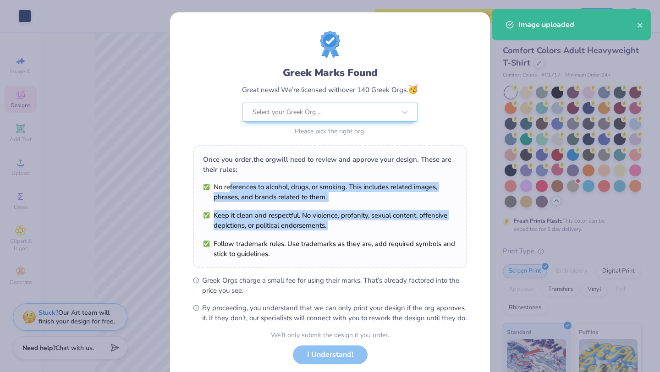
drag, startPoint x: 228, startPoint y: 229, endPoint x: 227, endPoint y: 184, distance: 44.9
click at [227, 184] on ul "No references to alcohol, drugs, or smoking. This includes related images, phra…" at bounding box center [330, 220] width 254 height 77
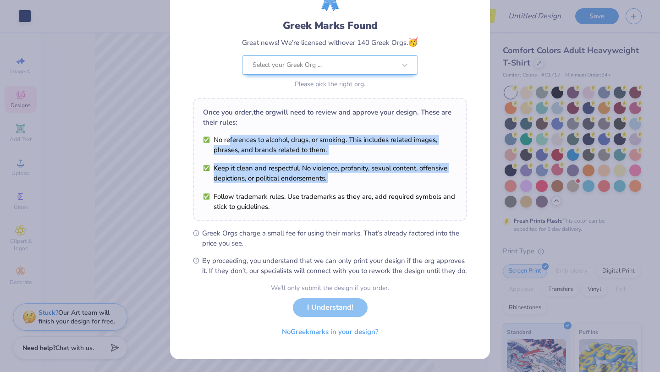
scroll to position [57, 0]
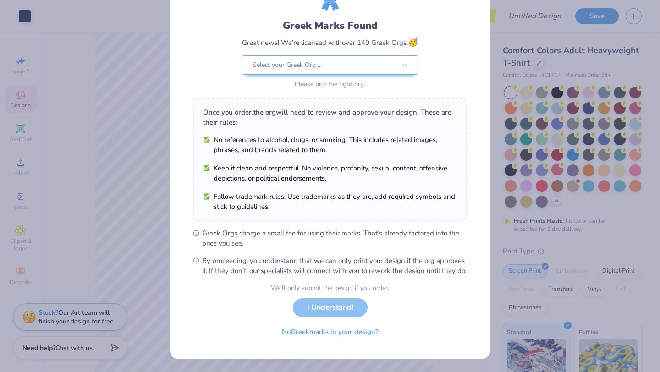
click at [282, 245] on ul "Greek Orgs charge a small fee for using their marks. That’s already factored in…" at bounding box center [330, 252] width 274 height 48
click at [328, 65] on div "Select your Greek Org ..." at bounding box center [330, 64] width 176 height 19
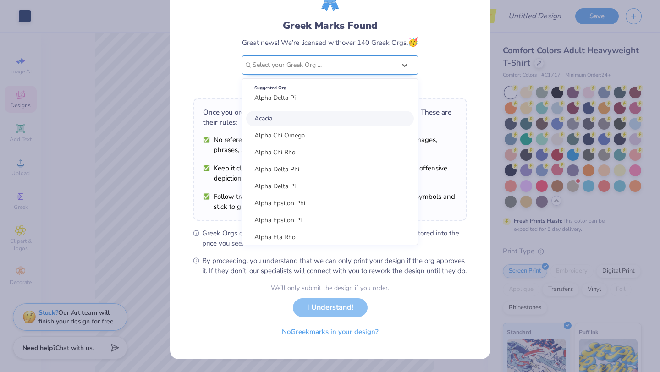
scroll to position [0, 0]
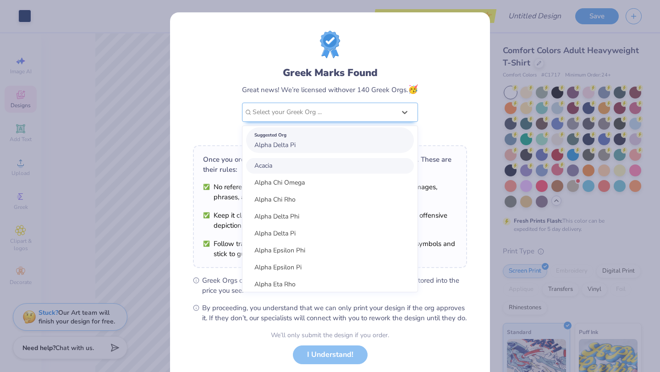
click at [304, 140] on div "Suggested Org Alpha Delta Pi" at bounding box center [330, 140] width 168 height 26
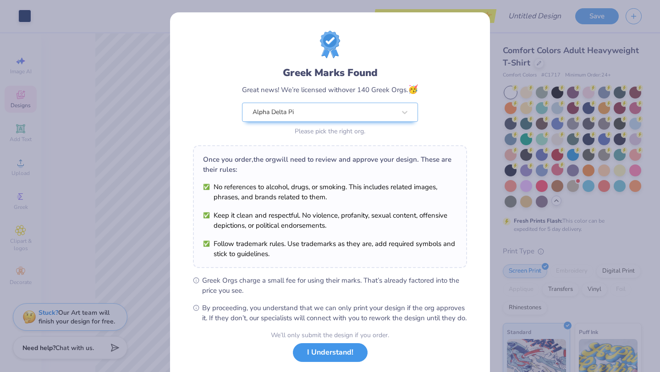
click at [320, 362] on button "I Understand!" at bounding box center [330, 352] width 75 height 19
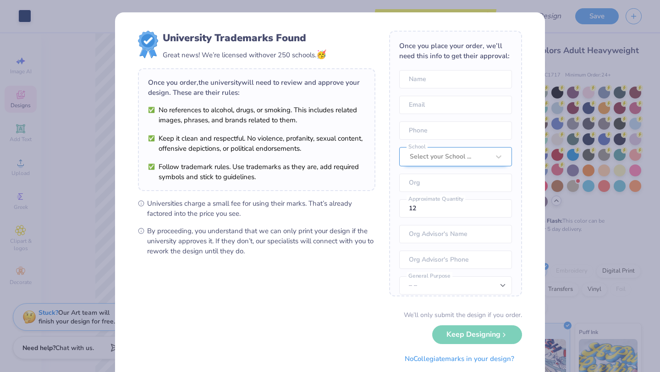
click at [442, 160] on div at bounding box center [450, 157] width 80 height 12
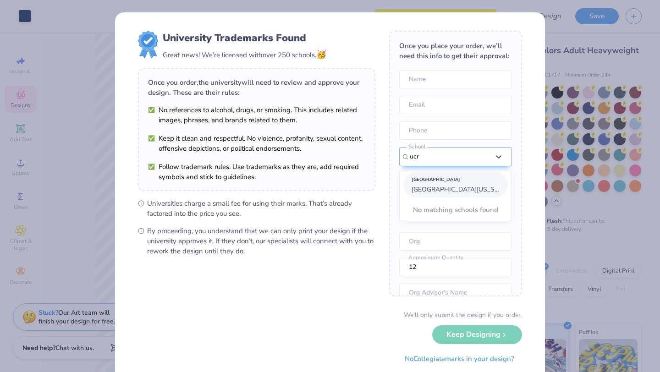
click at [459, 183] on div "[GEOGRAPHIC_DATA]" at bounding box center [455, 180] width 88 height 10
type input "ucr"
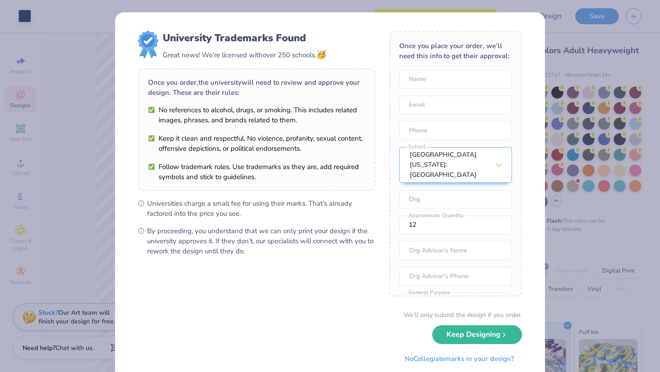
click at [467, 346] on div "We’ll only submit the design if you order. Keep Designing No Collegiate marks i…" at bounding box center [330, 339] width 384 height 58
click at [468, 330] on button "Keep Designing" at bounding box center [477, 332] width 90 height 19
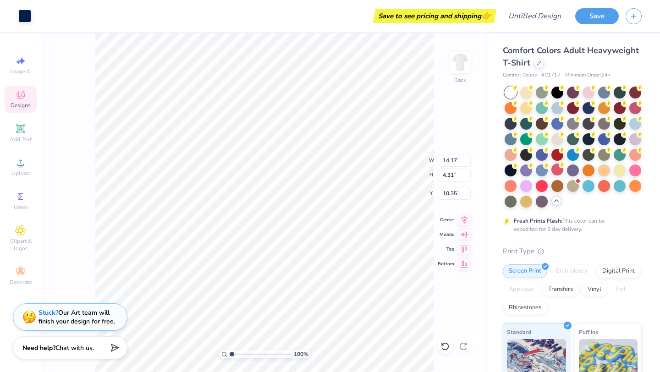
type input "10.16"
type input "3.09"
type input "3.30"
type input "12.49"
type input "3.80"
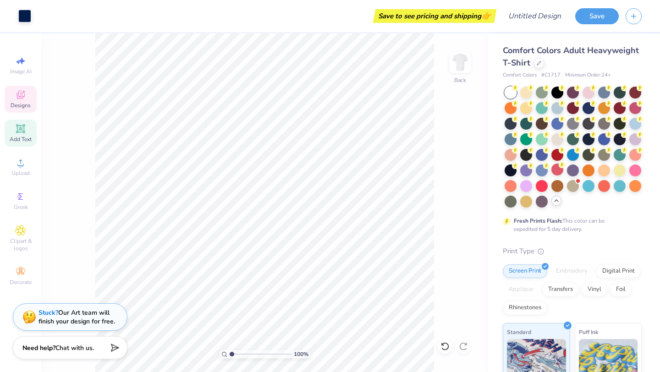
click at [22, 126] on icon at bounding box center [20, 128] width 7 height 7
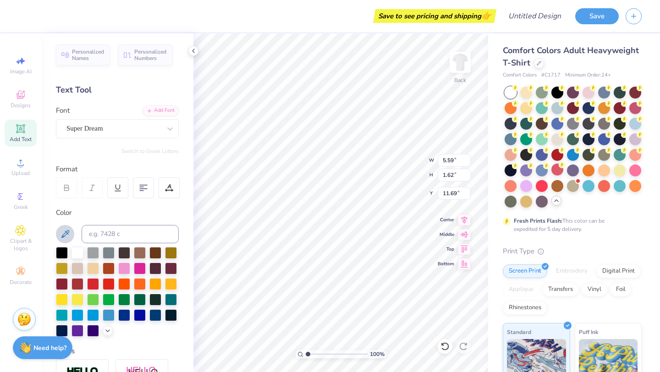
type textarea "."
click at [64, 232] on icon at bounding box center [65, 234] width 11 height 11
type input "0.47"
type input "0.38"
type input "12.31"
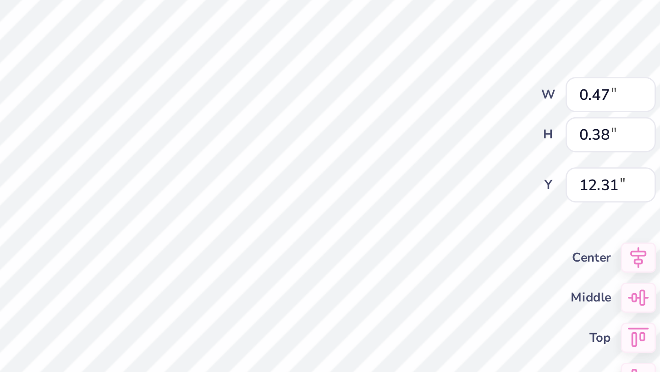
type input "0.34"
type input "0.27"
type input "0.33"
type input "0.26"
type input "12.32"
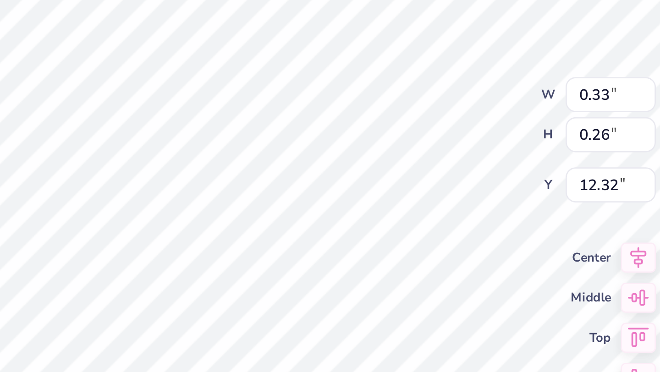
type input "0.16"
type input "0.13"
type input "5.65"
